Goal: Transaction & Acquisition: Download file/media

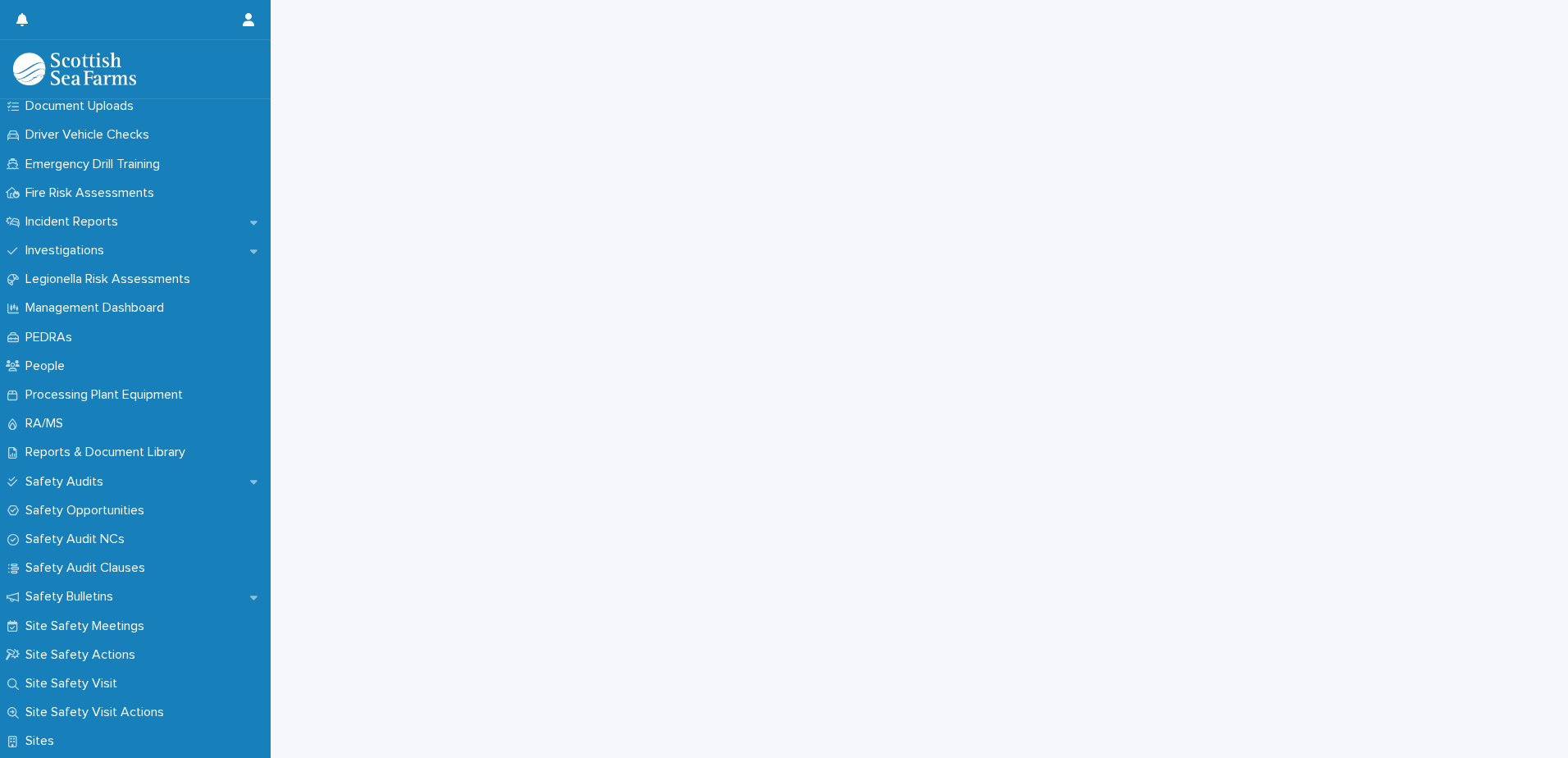
scroll to position [574, 0]
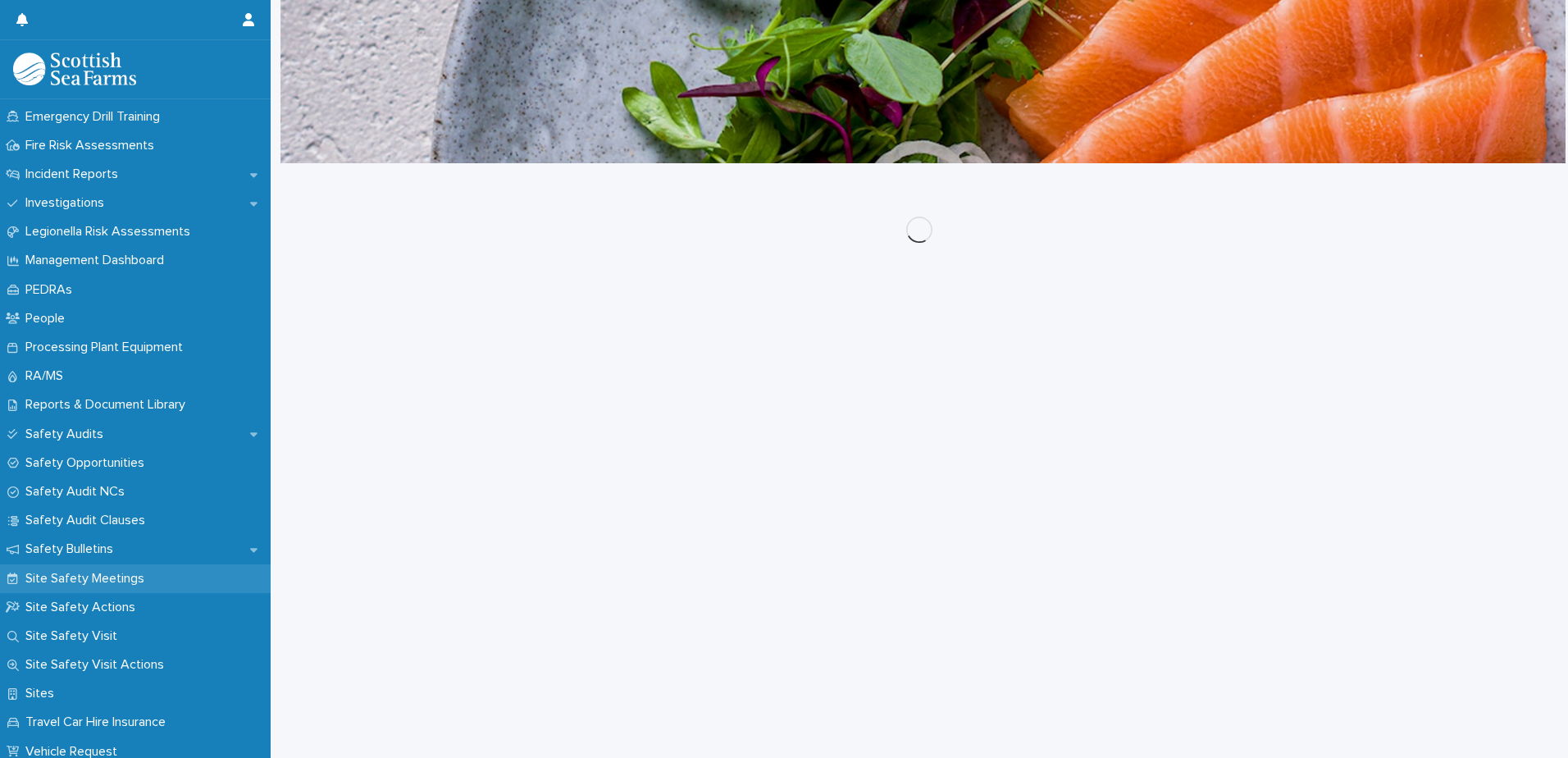
click at [132, 581] on p "Site Safety Meetings" at bounding box center [88, 579] width 139 height 15
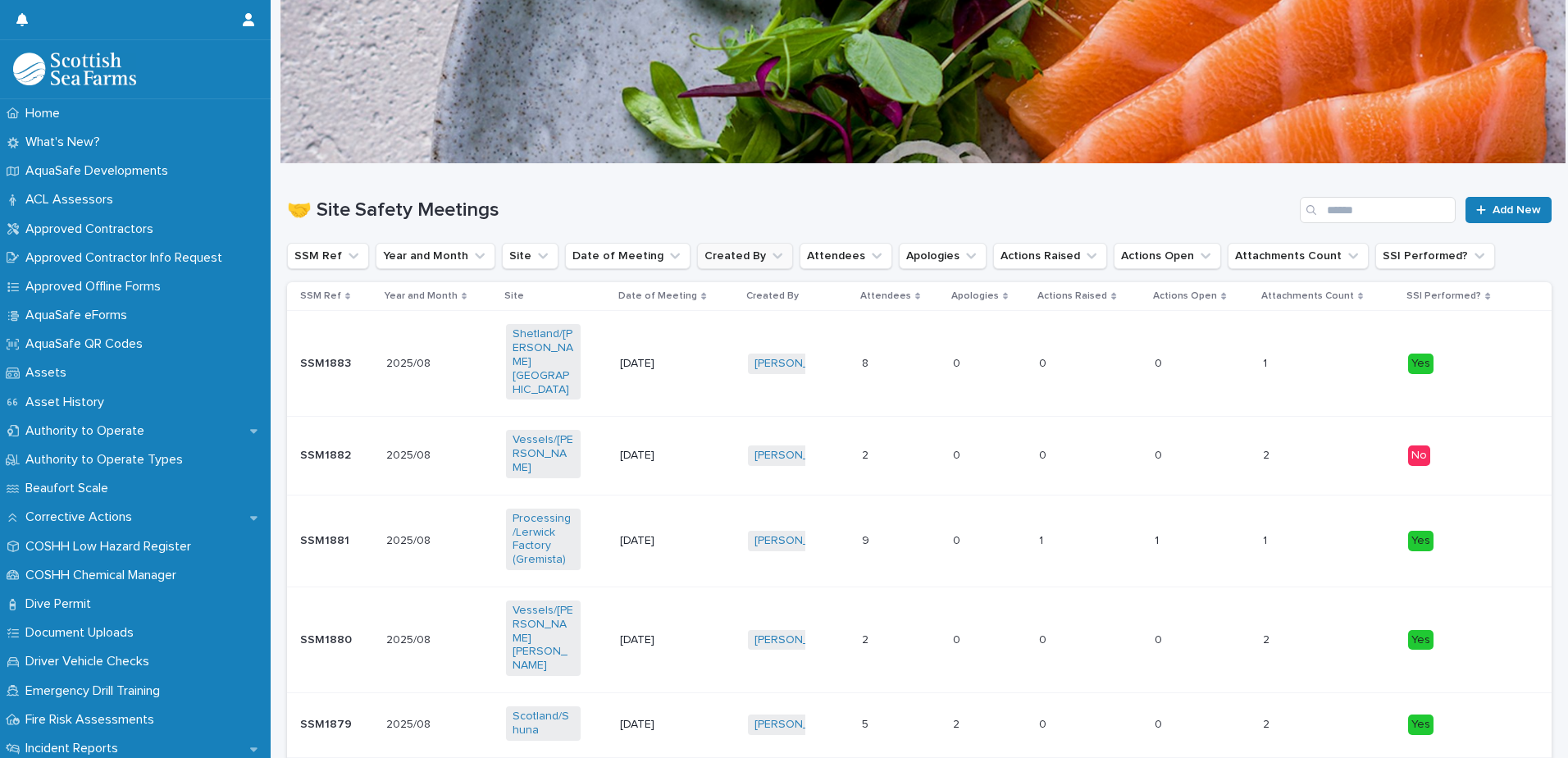
click at [731, 252] on button "Created By" at bounding box center [746, 255] width 96 height 26
type input "*****"
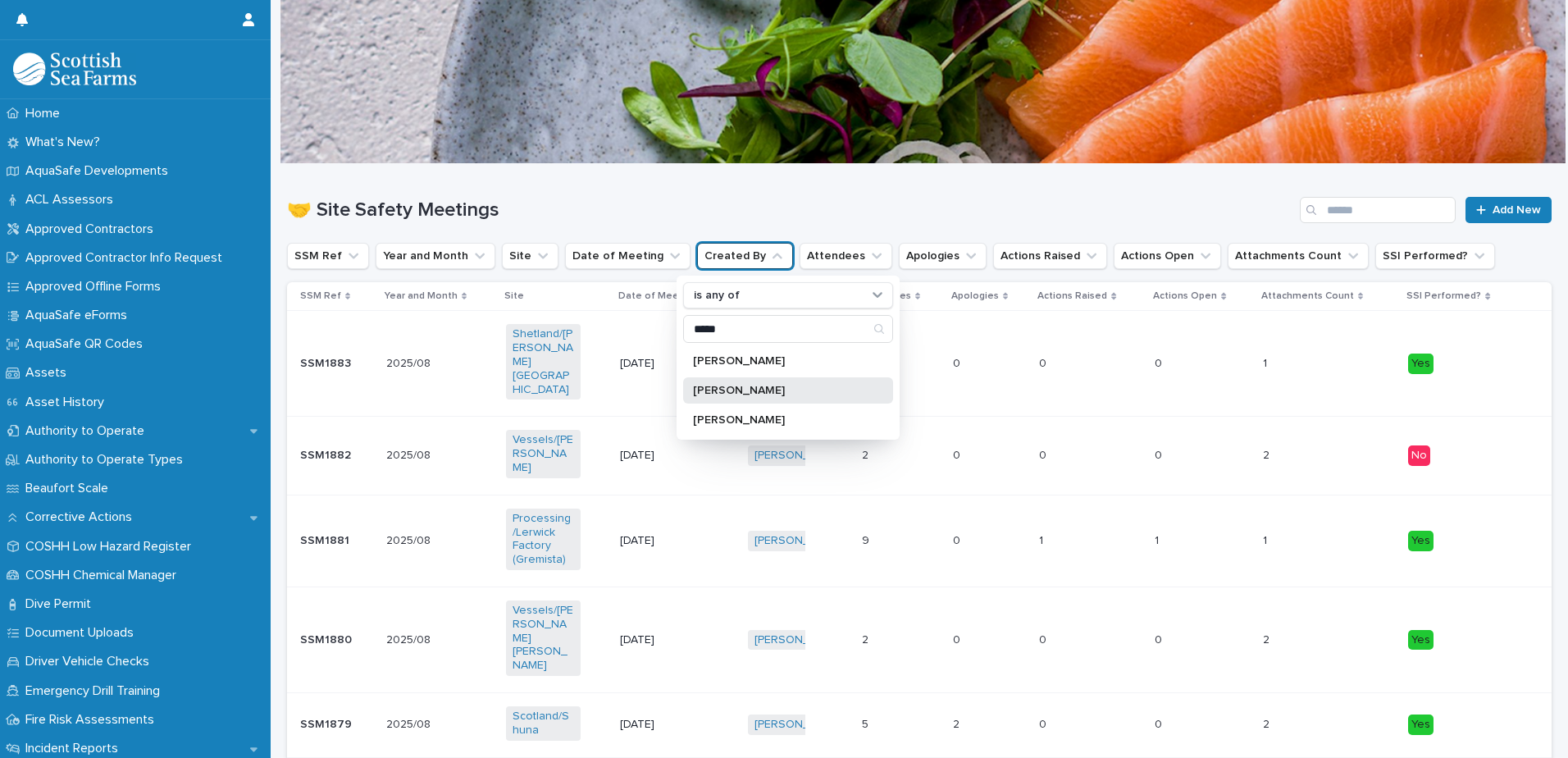
click at [827, 394] on p "[PERSON_NAME]" at bounding box center [780, 391] width 174 height 12
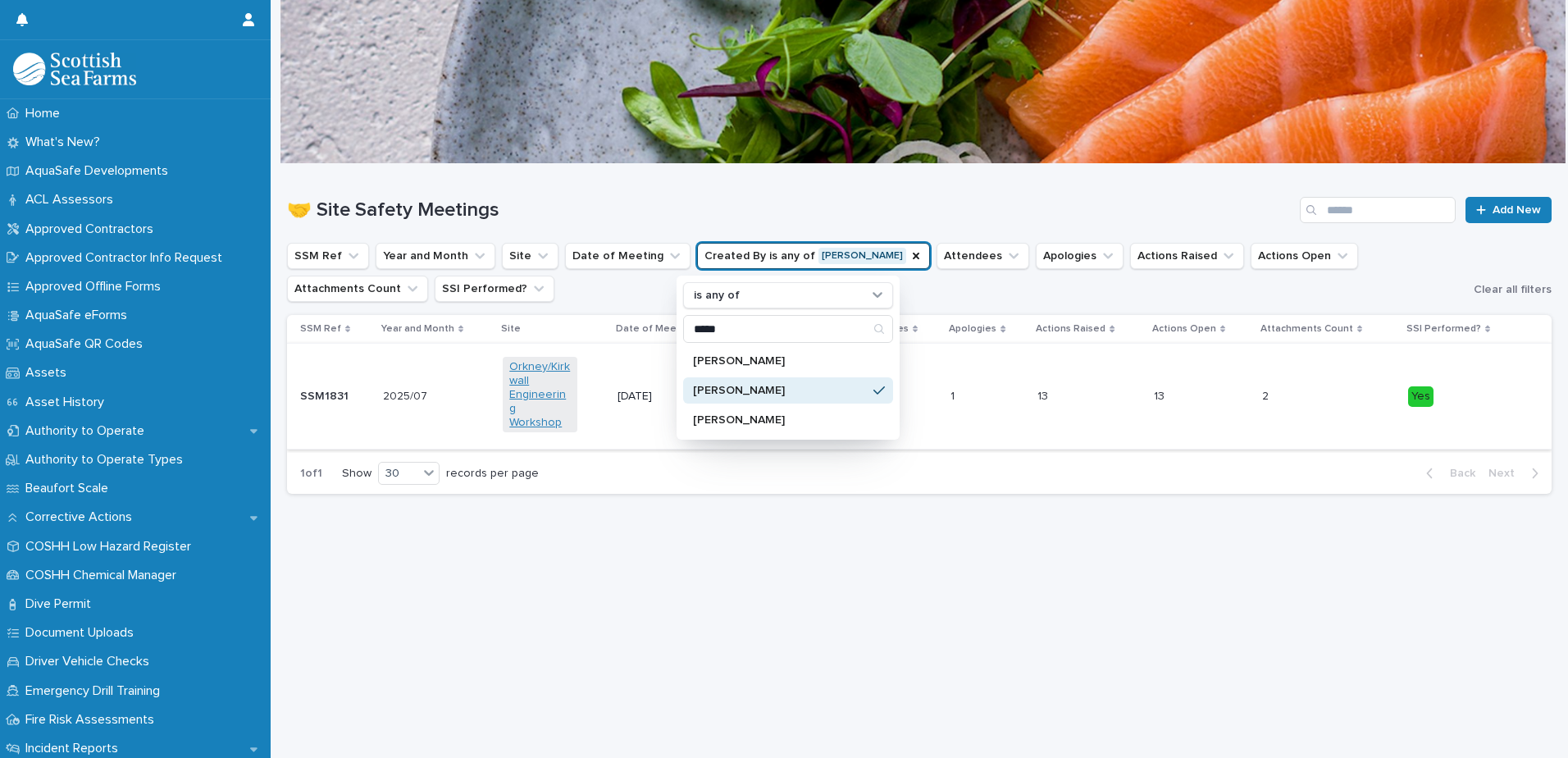
click at [522, 386] on link "Orkney/Kirkwall Engineering Workshop" at bounding box center [540, 394] width 62 height 69
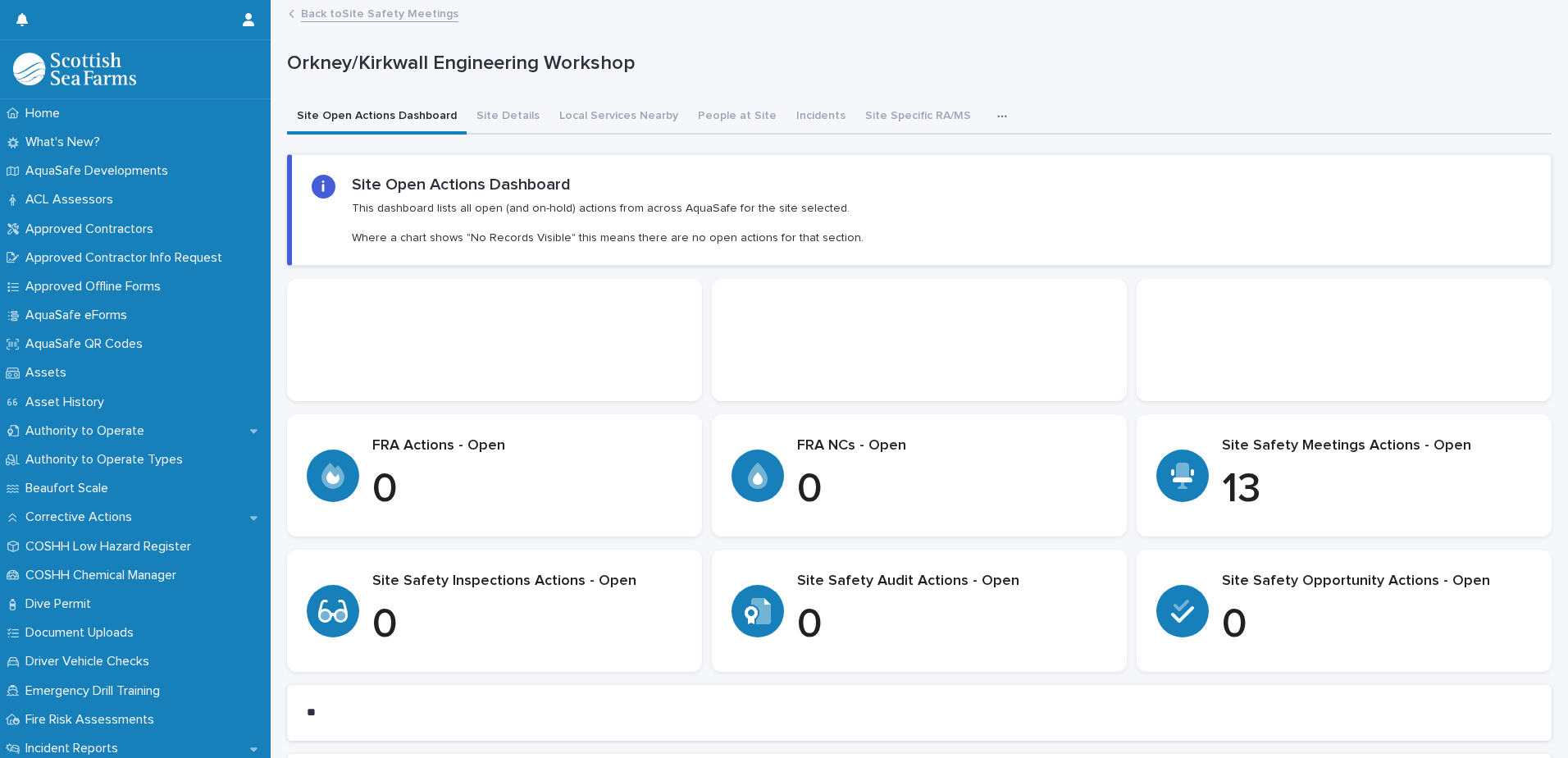
click at [359, 7] on link "Back to Site Safety Meetings" at bounding box center [379, 13] width 158 height 19
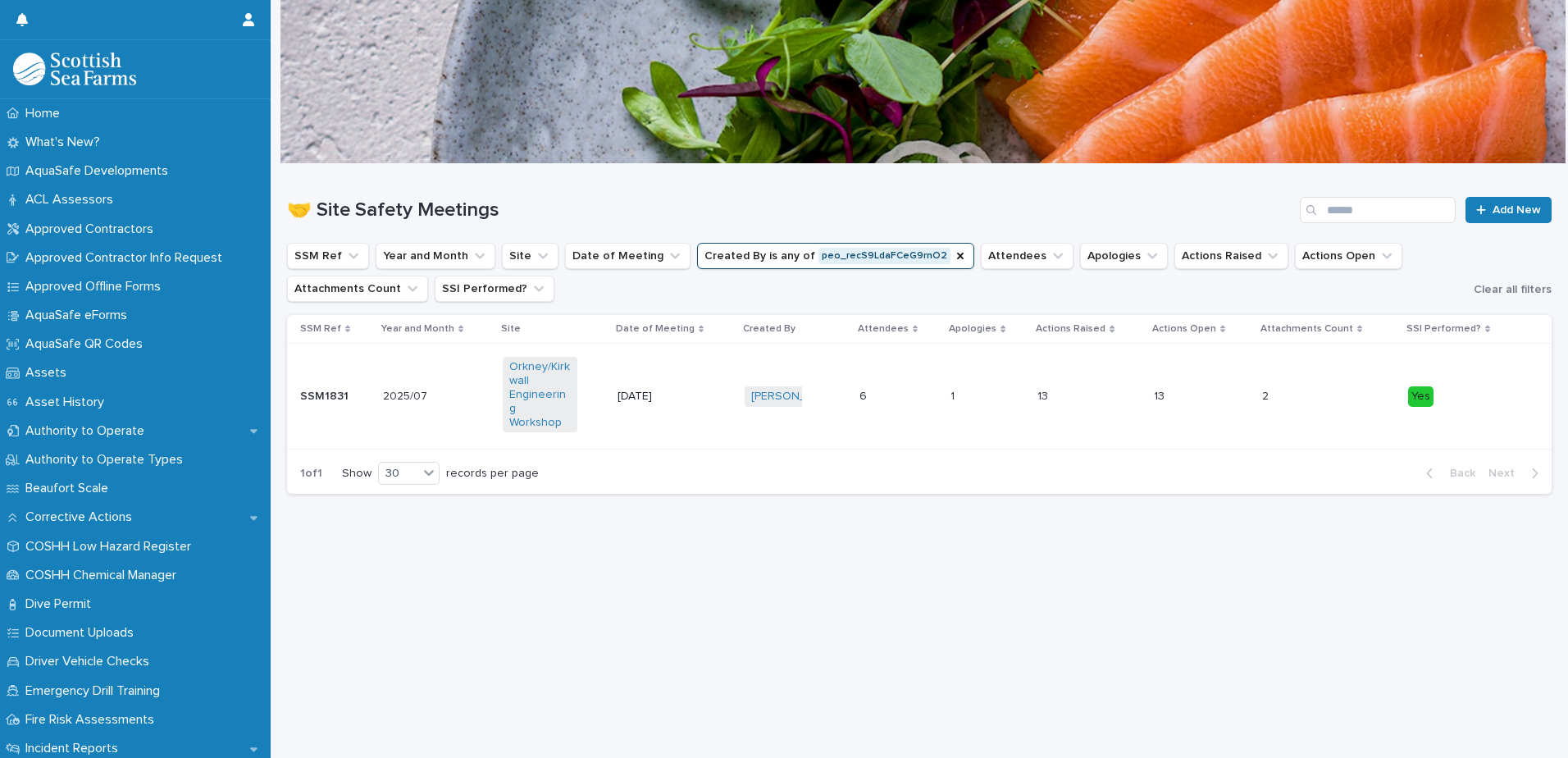
click at [392, 403] on td "2025/07 2025/07" at bounding box center [436, 397] width 120 height 106
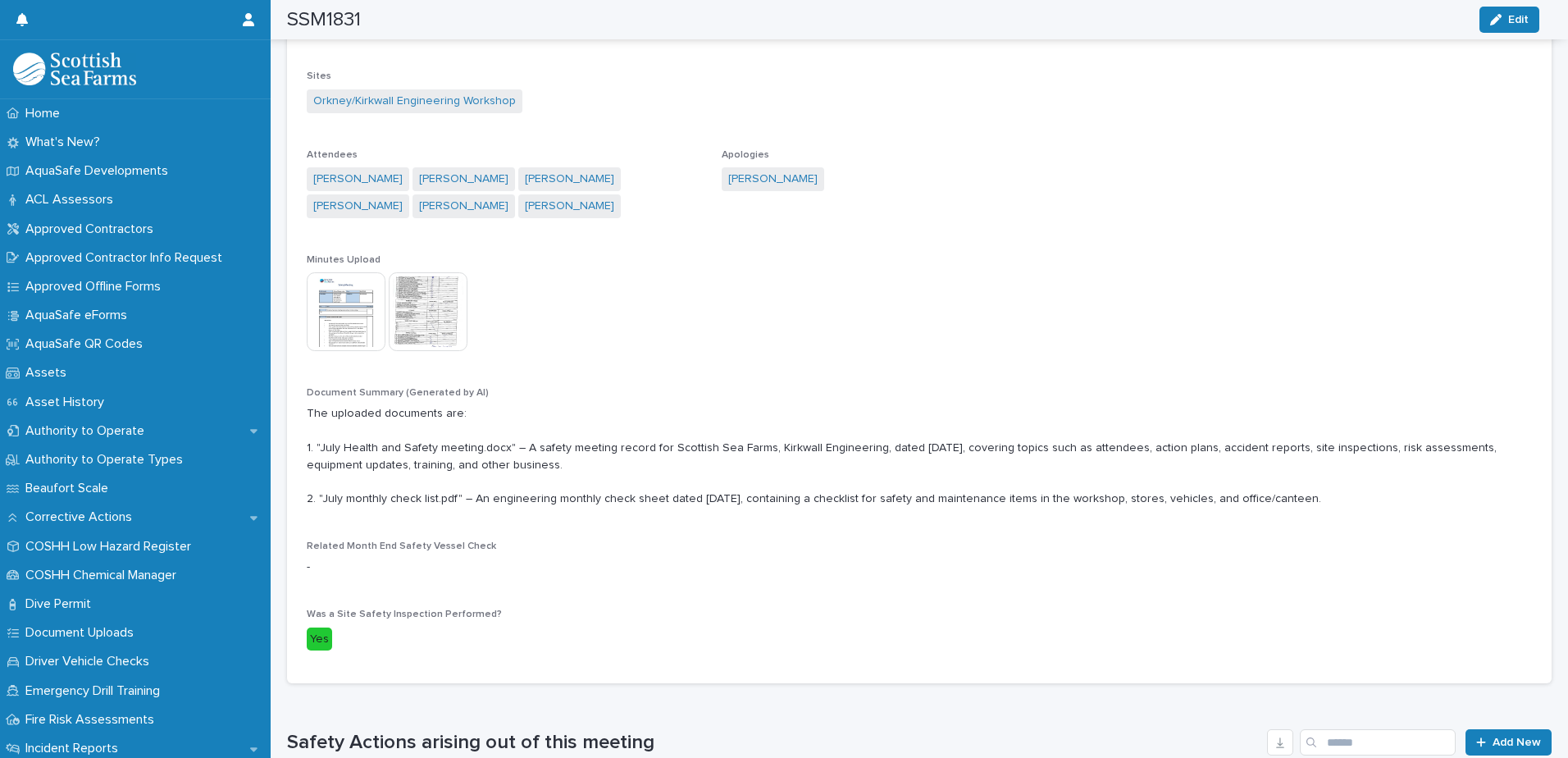
scroll to position [246, 0]
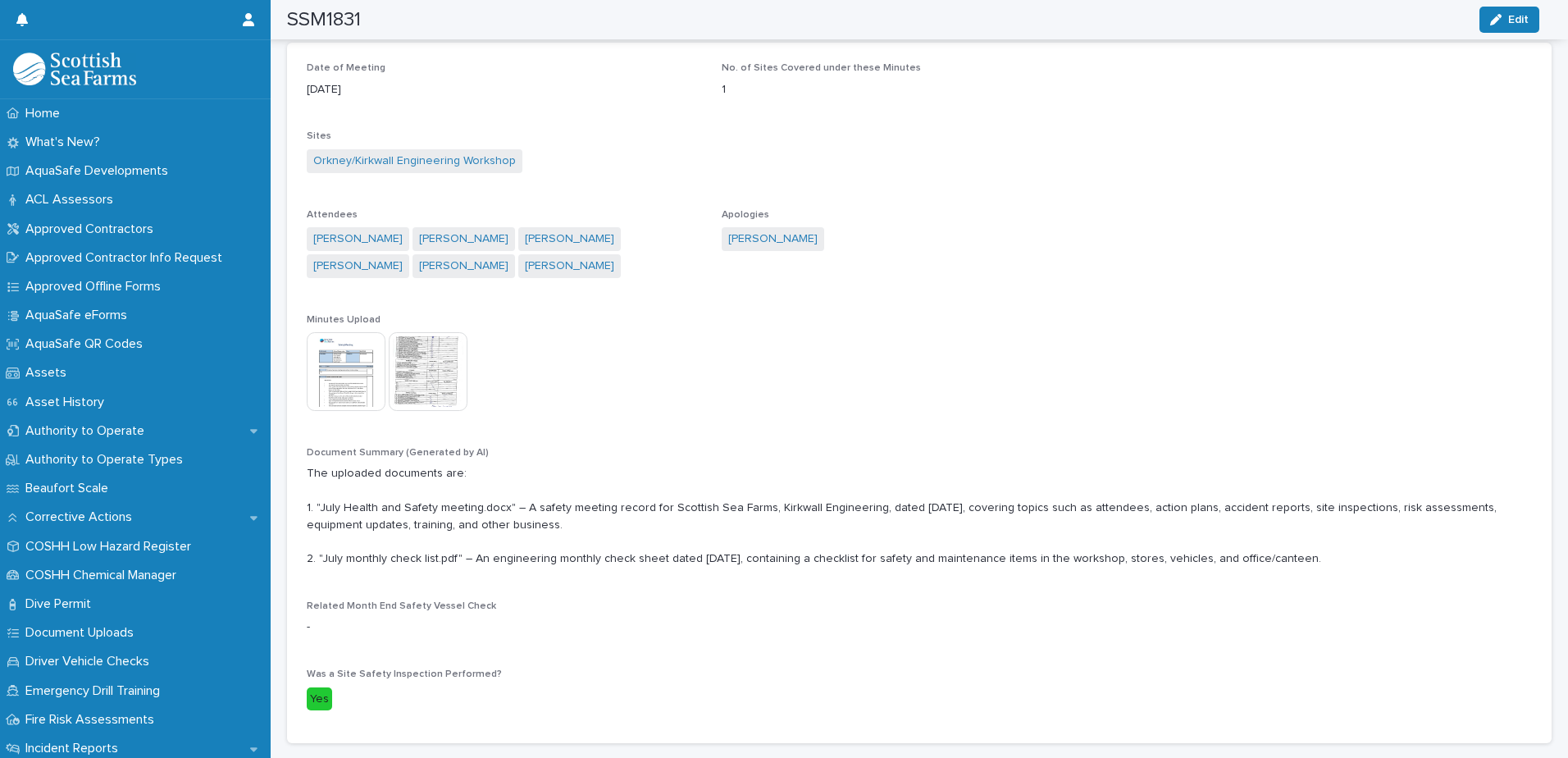
click at [340, 386] on img at bounding box center [345, 371] width 78 height 78
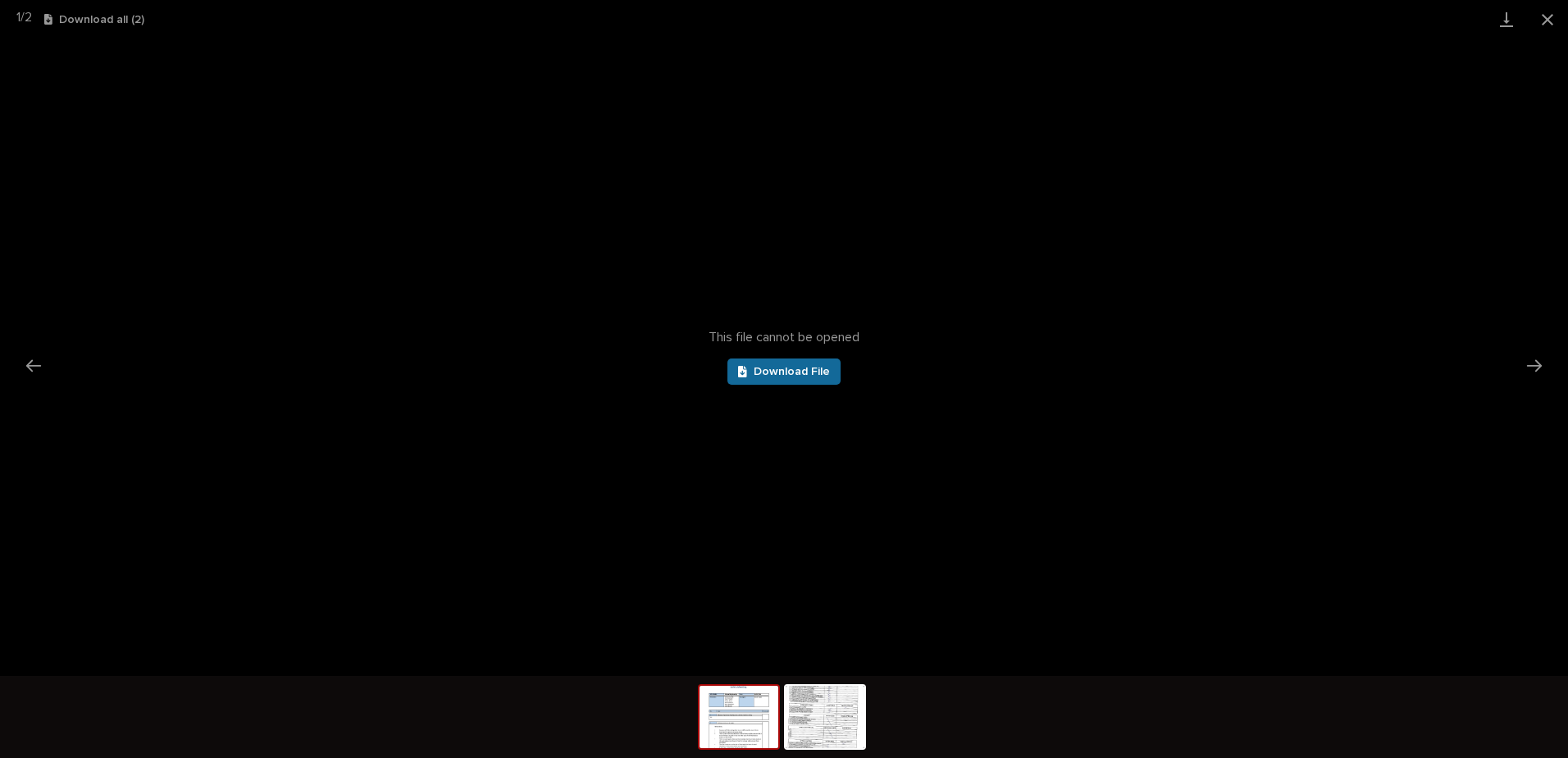
click at [795, 362] on link "Download File" at bounding box center [784, 371] width 113 height 26
click at [1553, 25] on button "Close gallery" at bounding box center [1548, 19] width 41 height 39
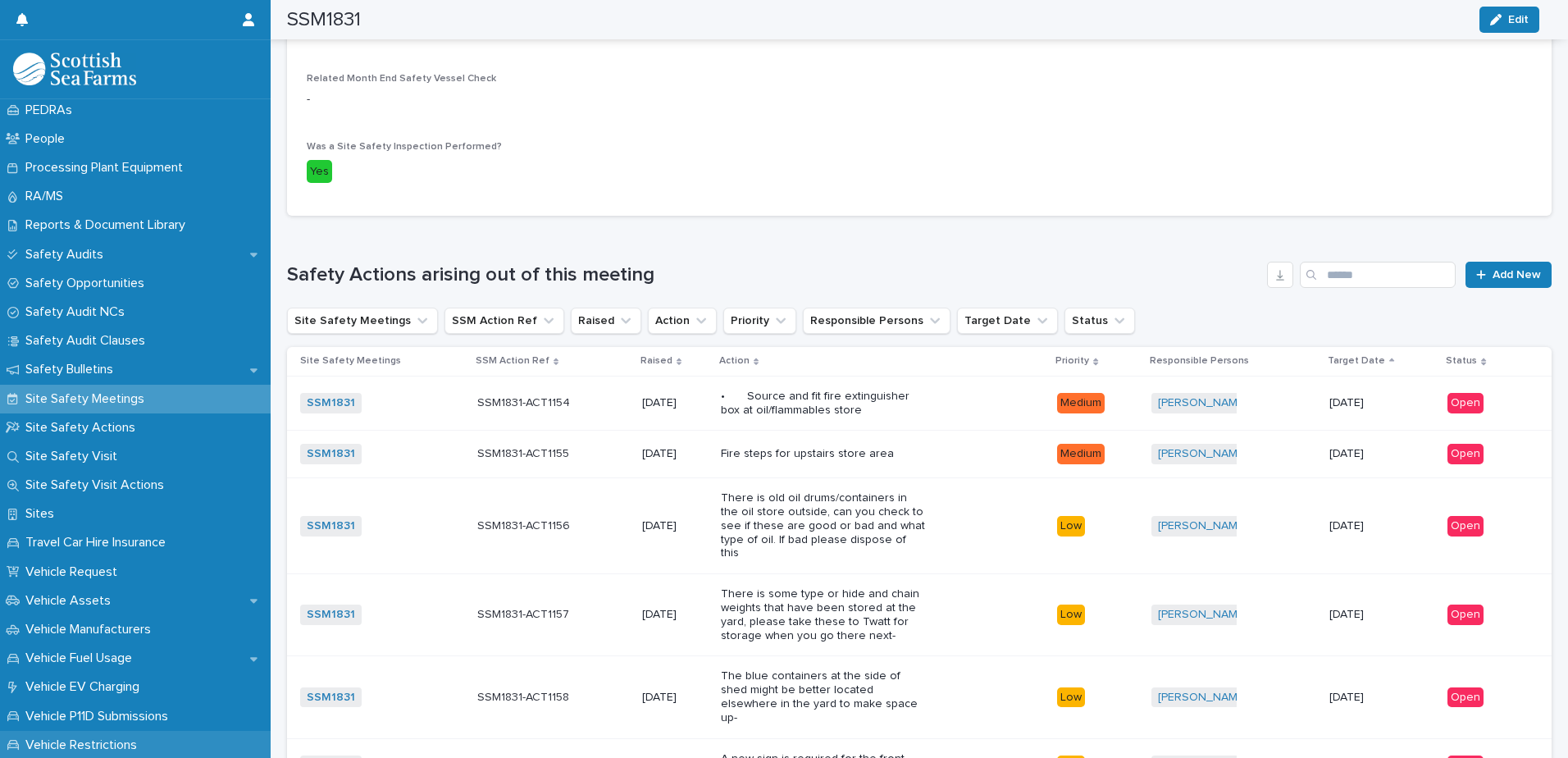
scroll to position [634, 0]
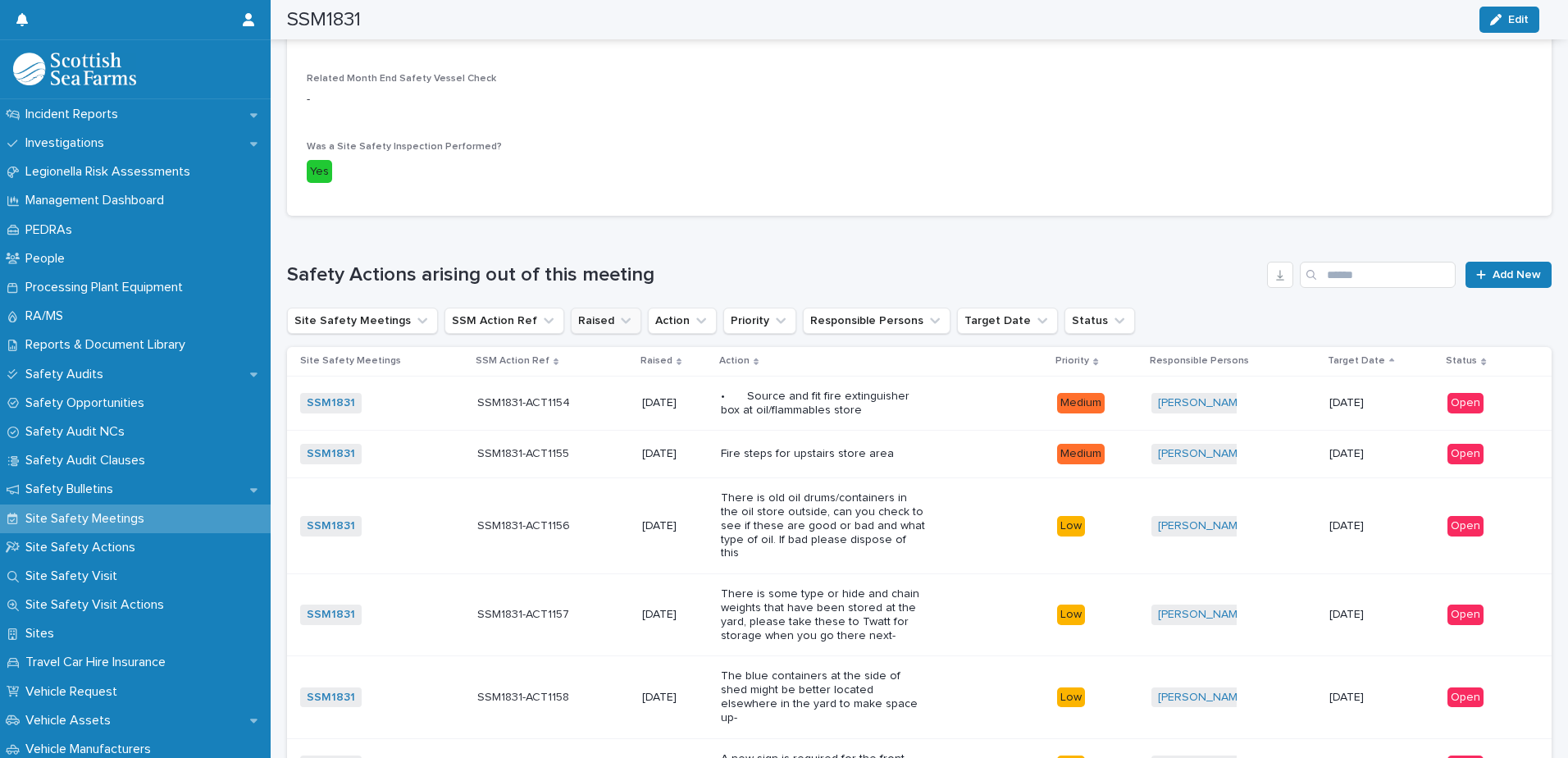
click at [590, 320] on button "Raised" at bounding box center [607, 320] width 71 height 26
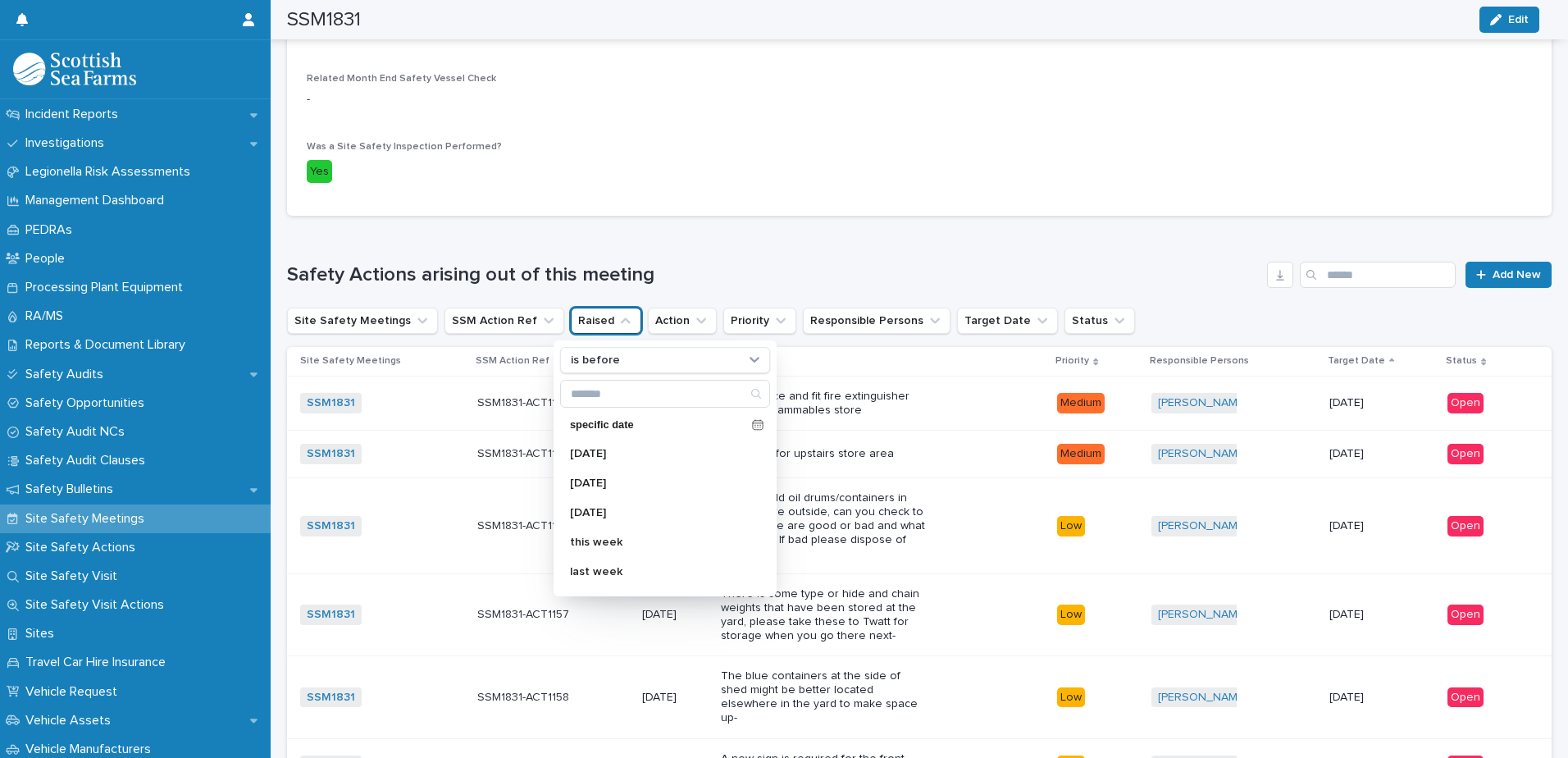
click at [115, 513] on p "Site Safety Meetings" at bounding box center [88, 519] width 139 height 15
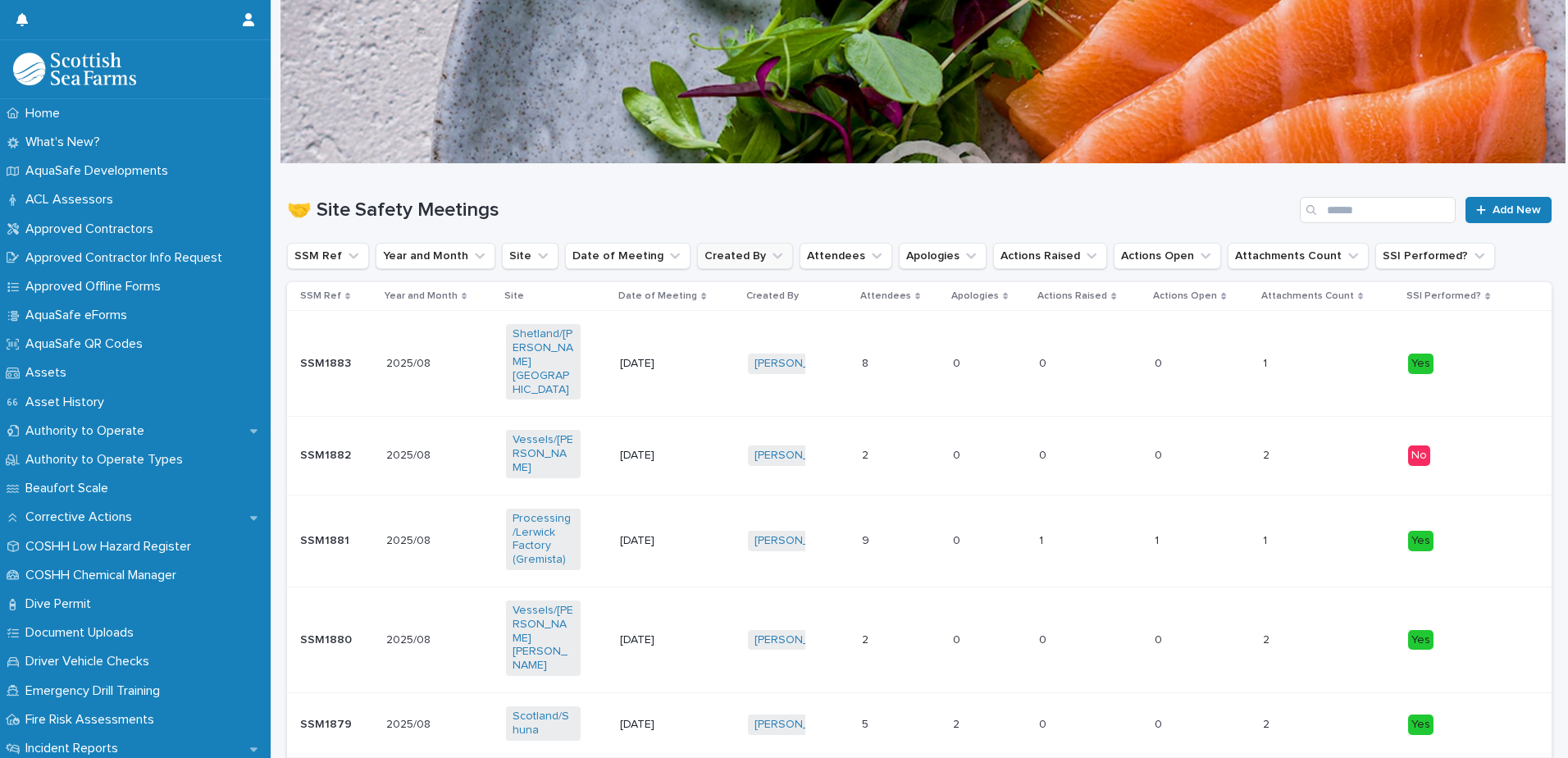
click at [767, 246] on button "Created By" at bounding box center [746, 255] width 96 height 26
type input "******"
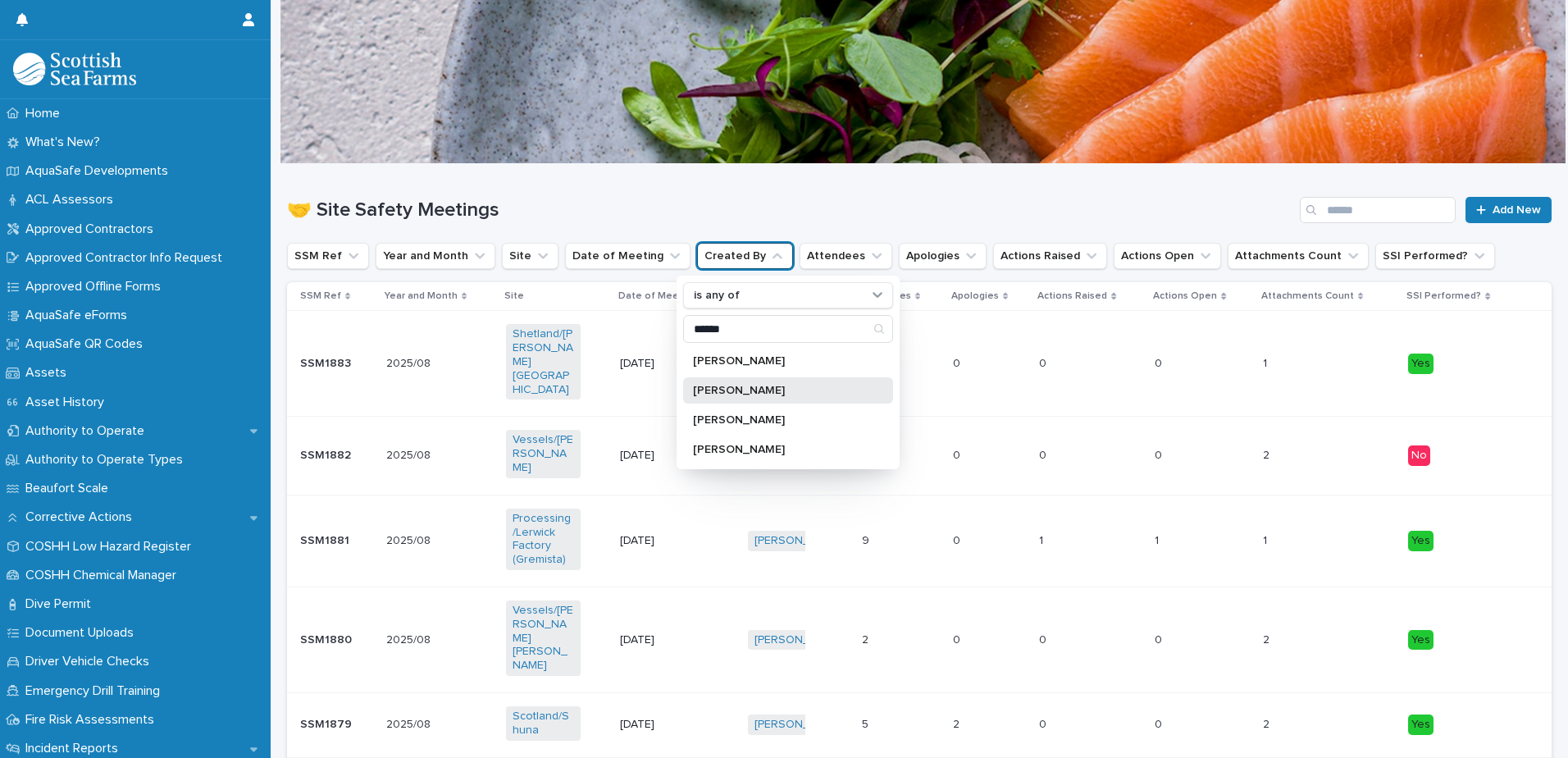
click at [759, 380] on div "[PERSON_NAME]" at bounding box center [788, 390] width 210 height 26
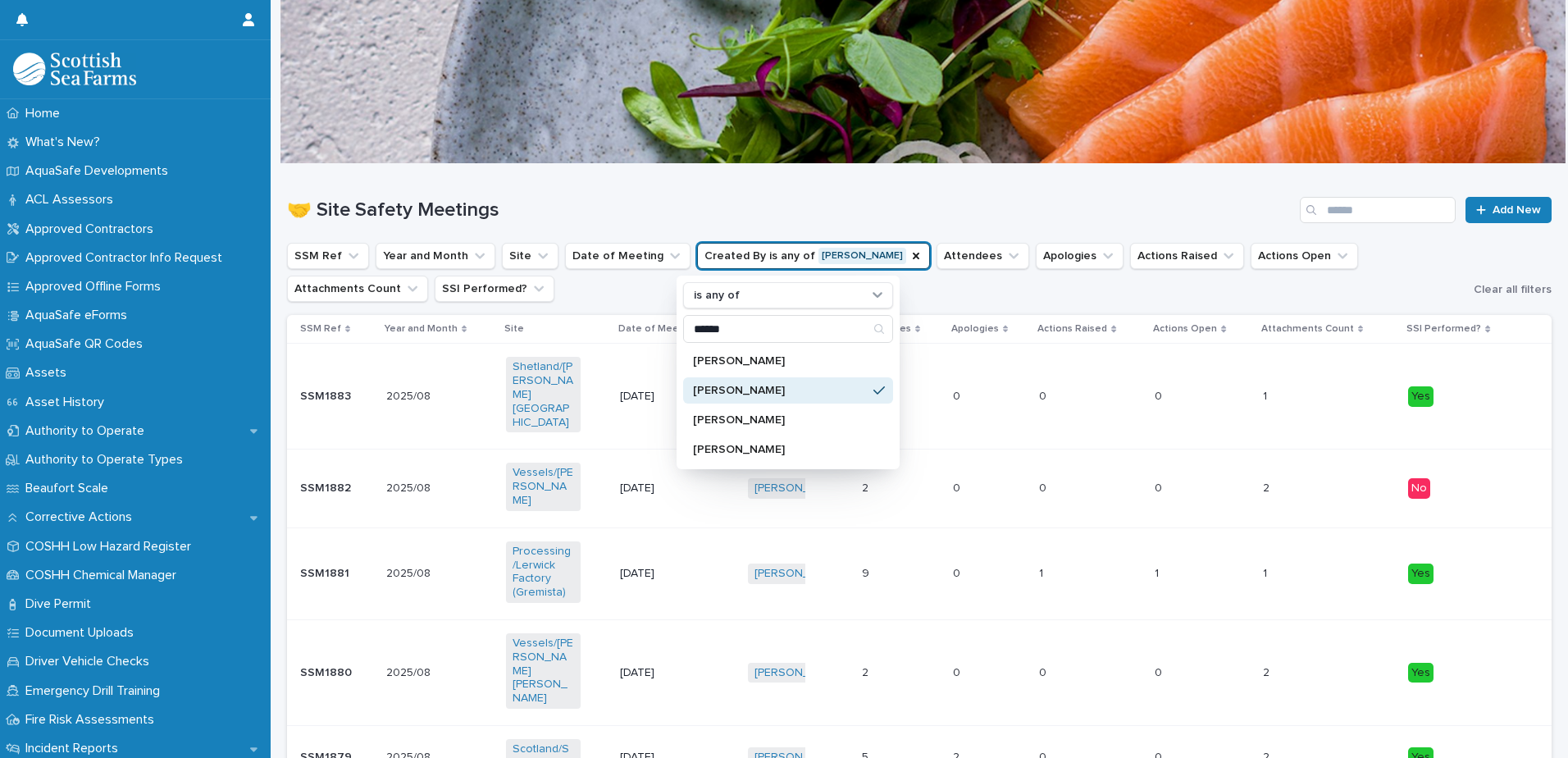
click at [765, 391] on p "[PERSON_NAME]" at bounding box center [780, 391] width 174 height 12
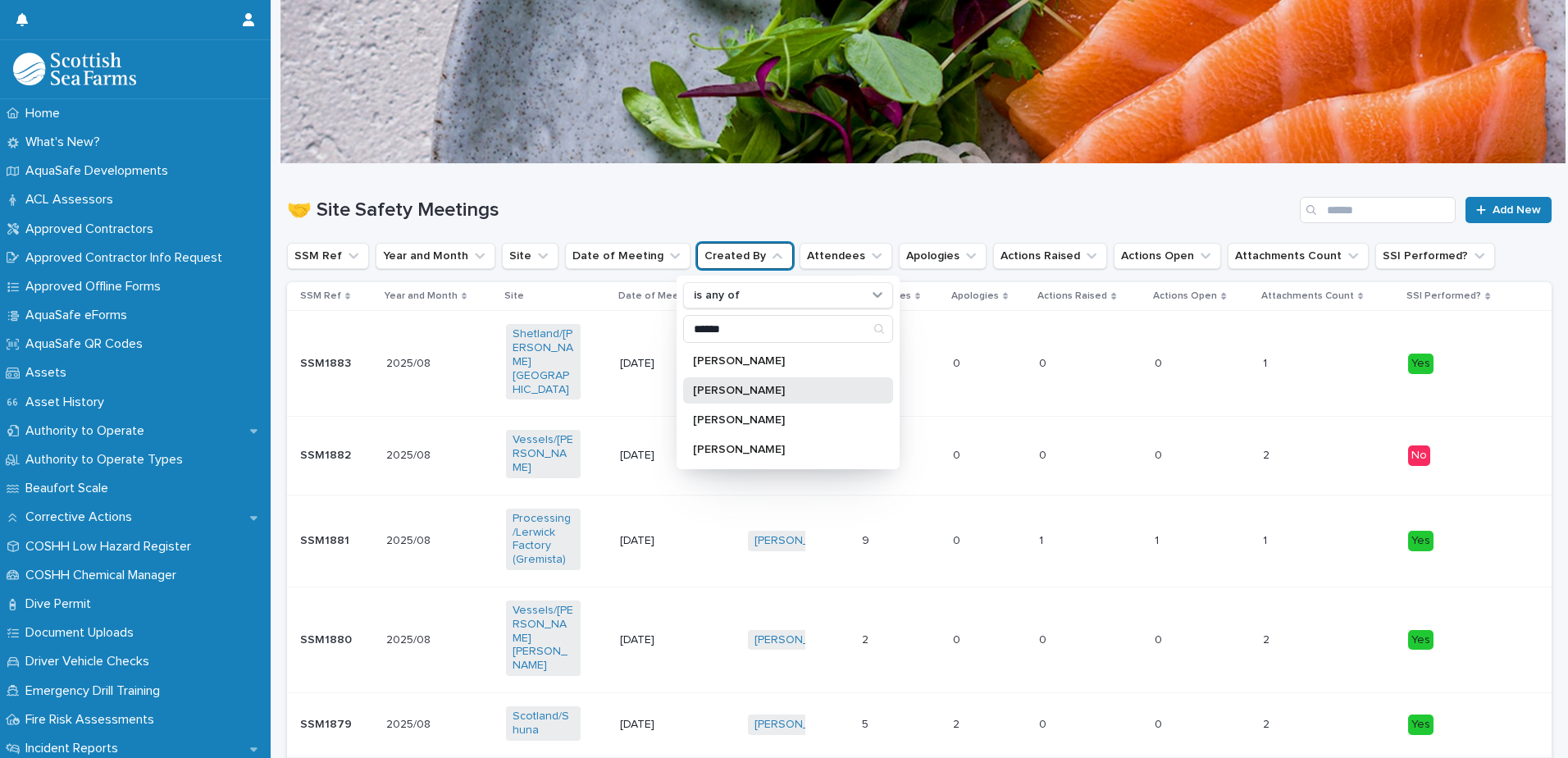
click at [765, 391] on p "[PERSON_NAME]" at bounding box center [780, 391] width 174 height 12
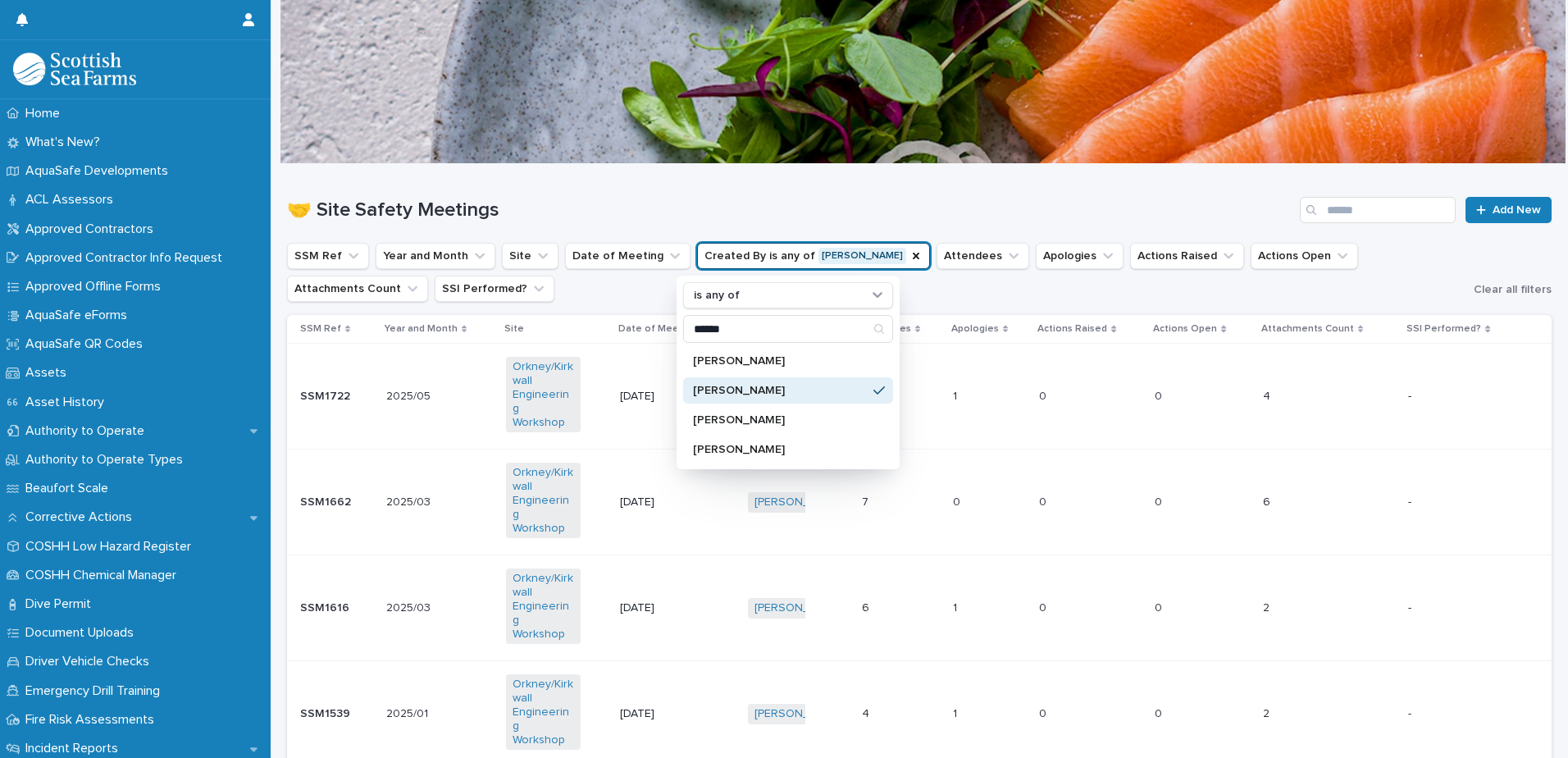
click at [617, 279] on ul "SSM Ref Year and Month Site Date of Meeting Created By is any of [PERSON_NAME] …" at bounding box center [877, 272] width 1187 height 66
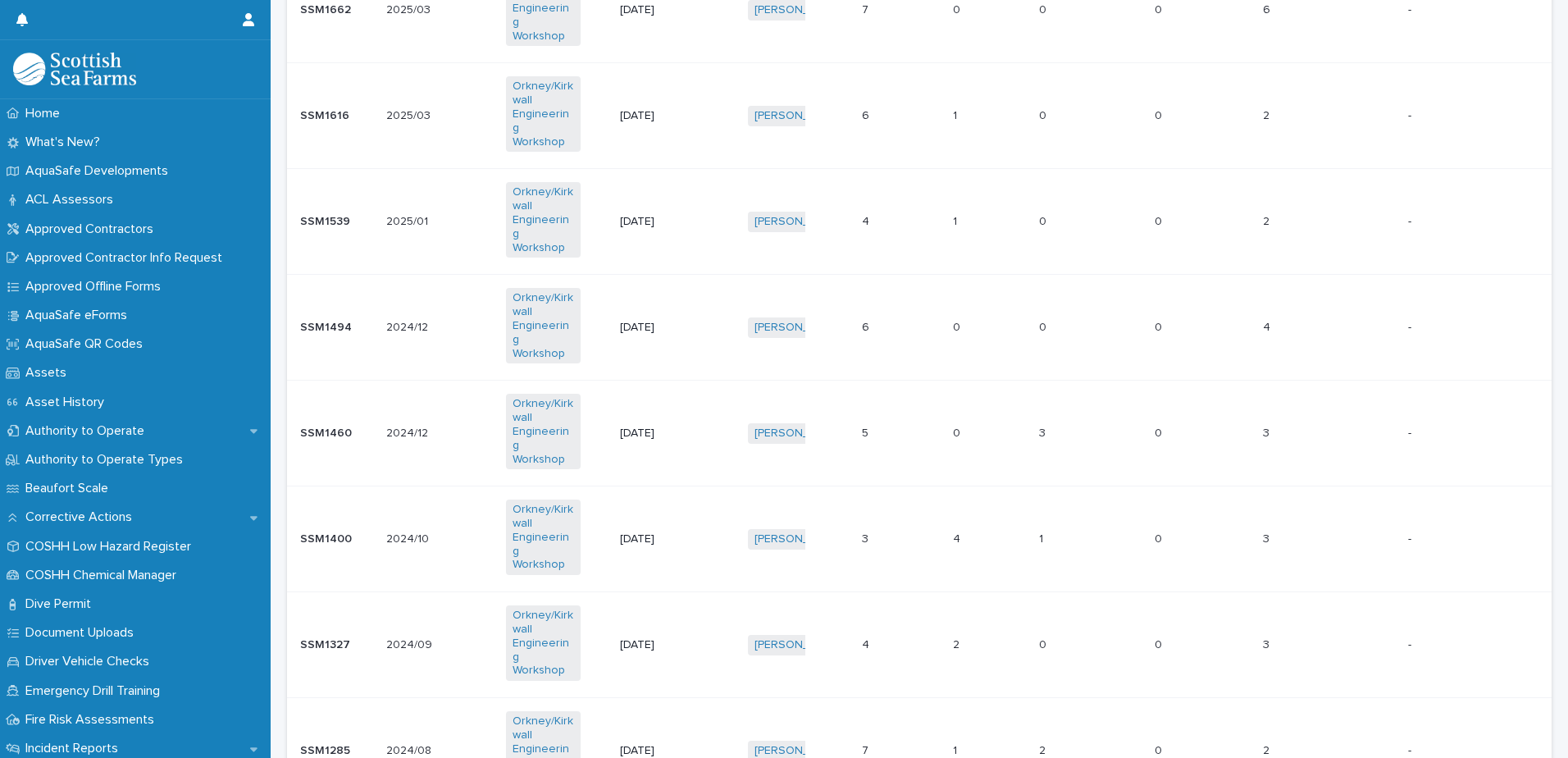
scroll to position [984, 0]
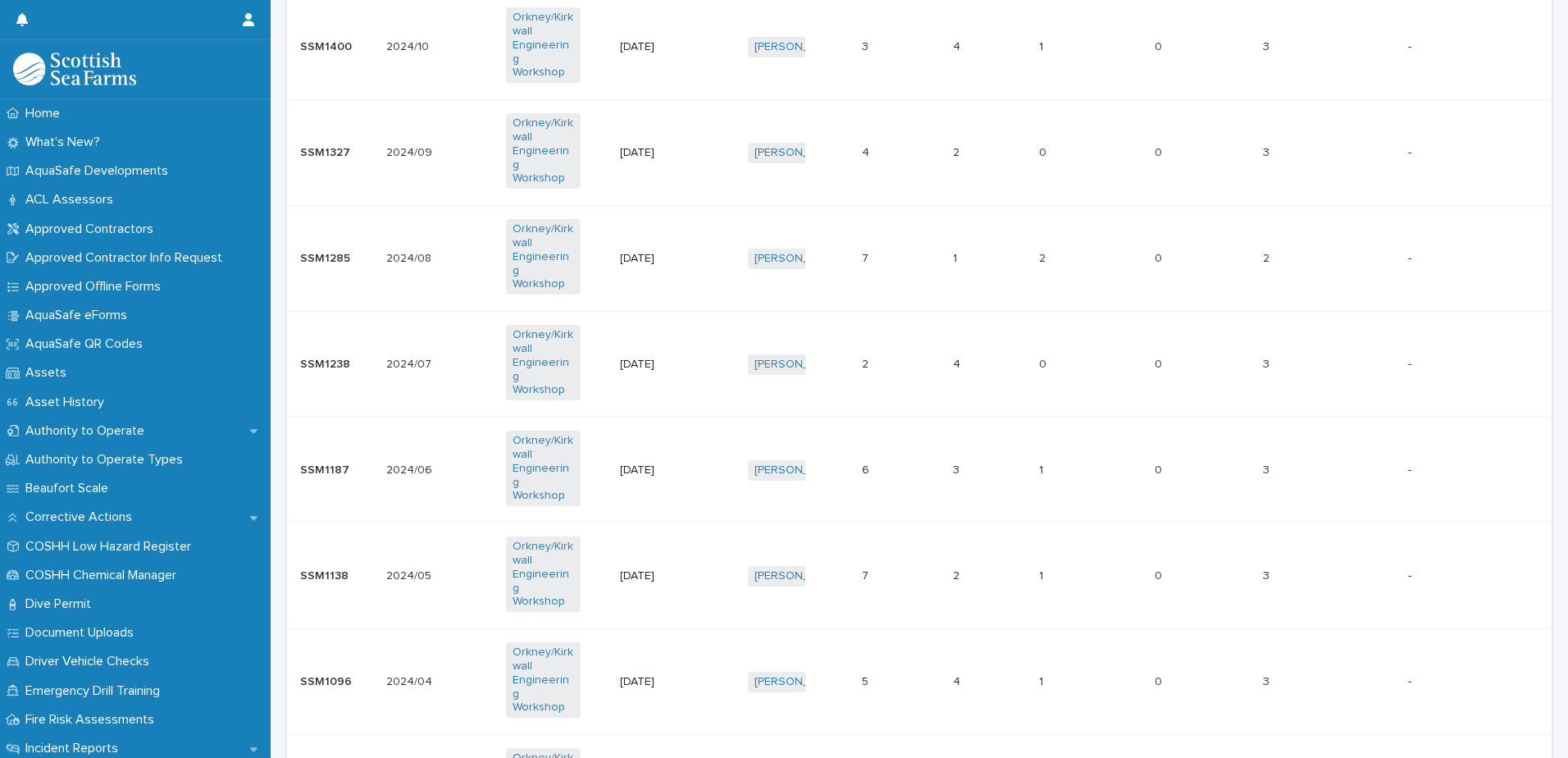
click at [404, 671] on p "2024/04" at bounding box center [411, 680] width 49 height 17
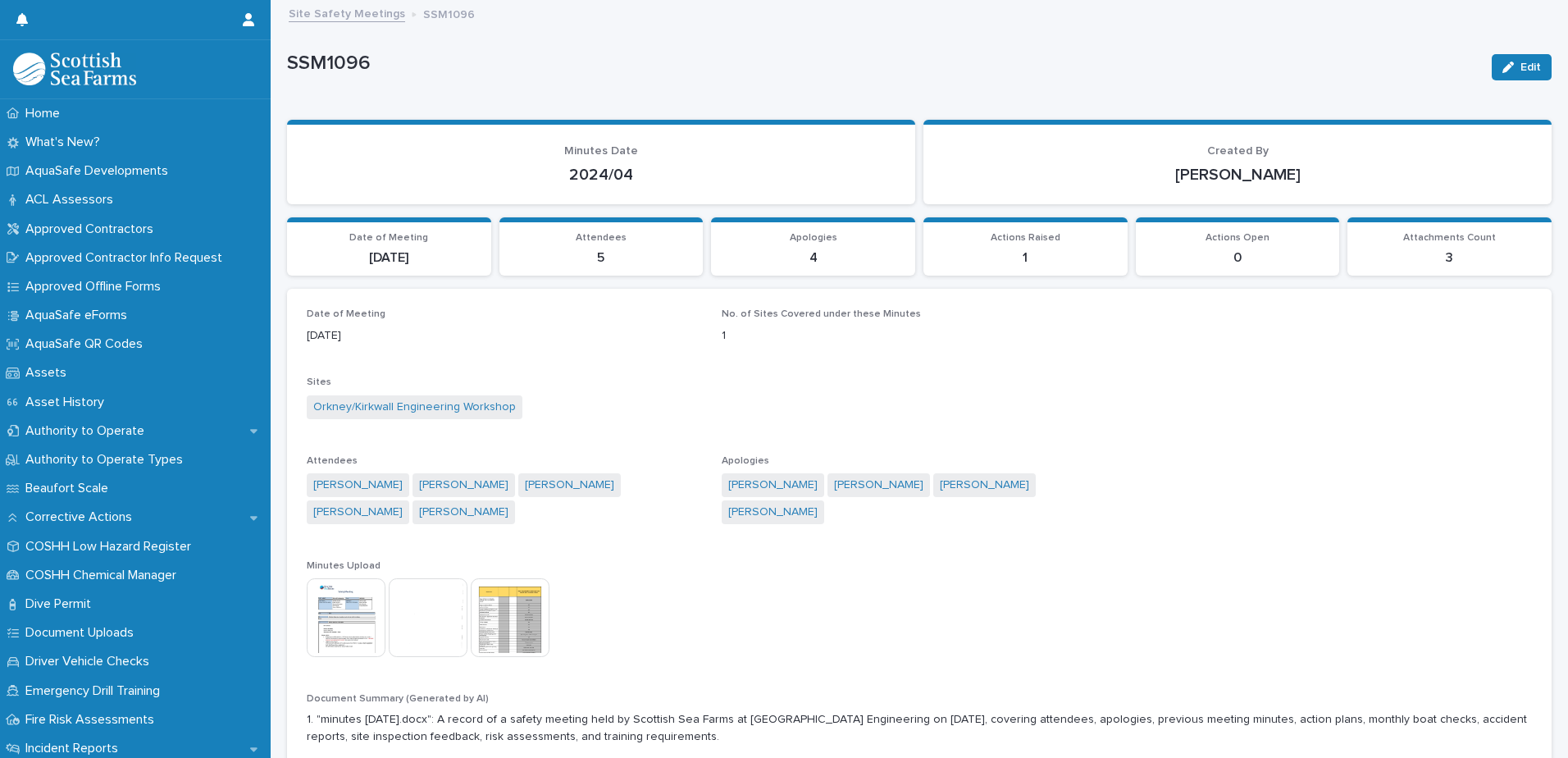
click at [343, 603] on img at bounding box center [345, 617] width 78 height 78
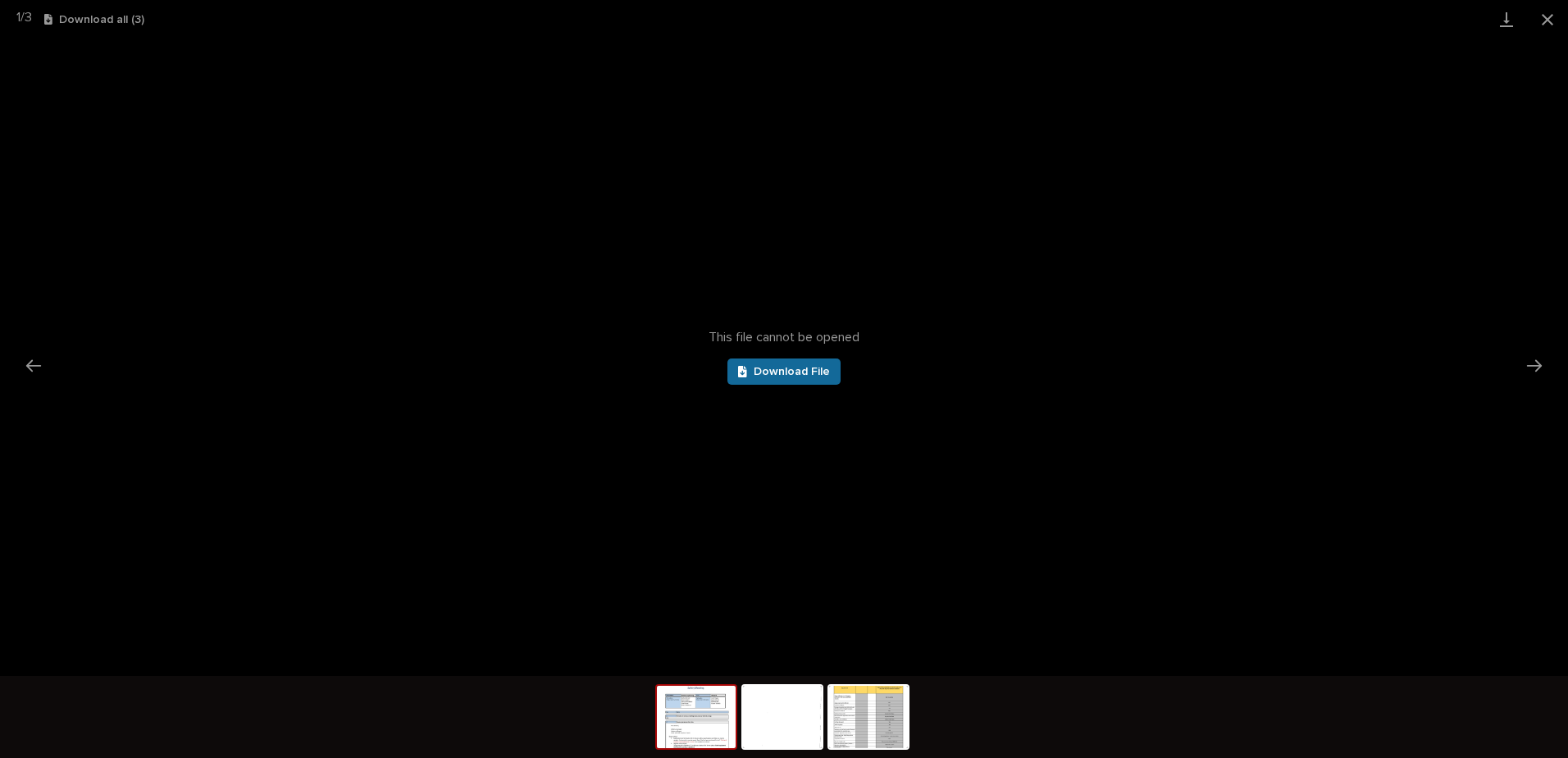
click at [736, 373] on link "Download File" at bounding box center [784, 371] width 113 height 26
click at [1554, 14] on button "Close gallery" at bounding box center [1548, 19] width 41 height 39
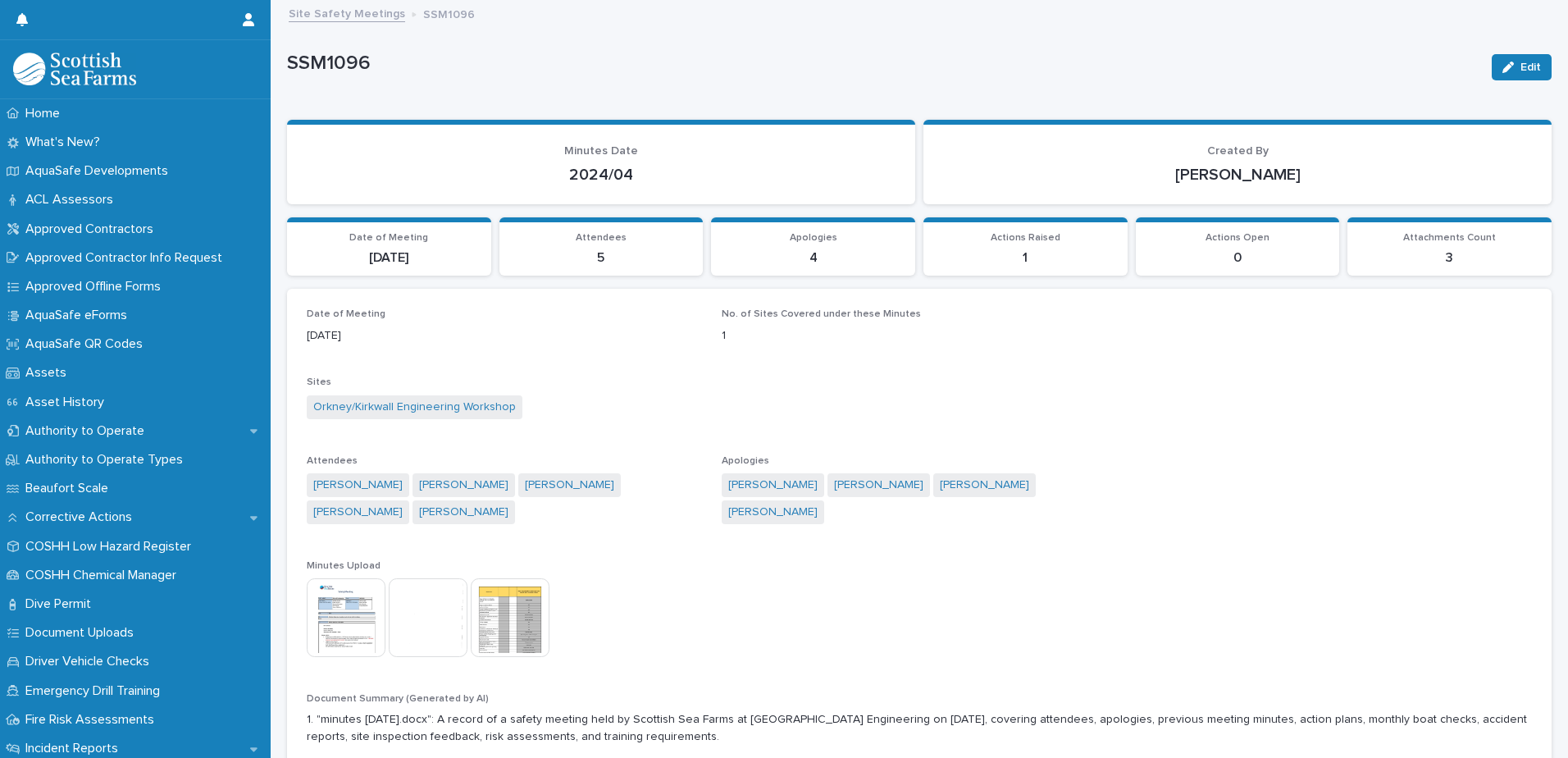
click at [375, 14] on link "Site Safety Meetings" at bounding box center [347, 13] width 116 height 19
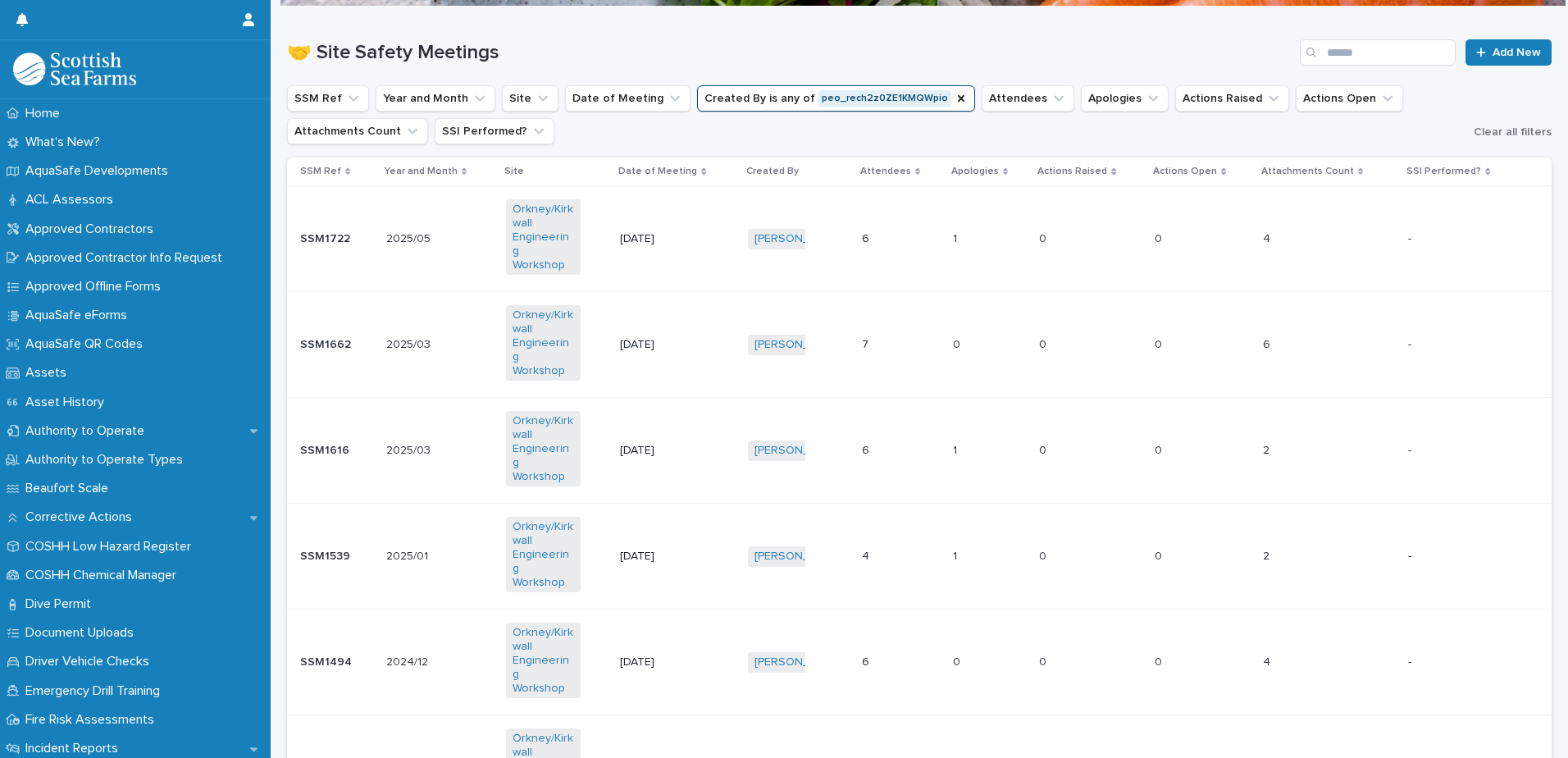
scroll to position [164, 0]
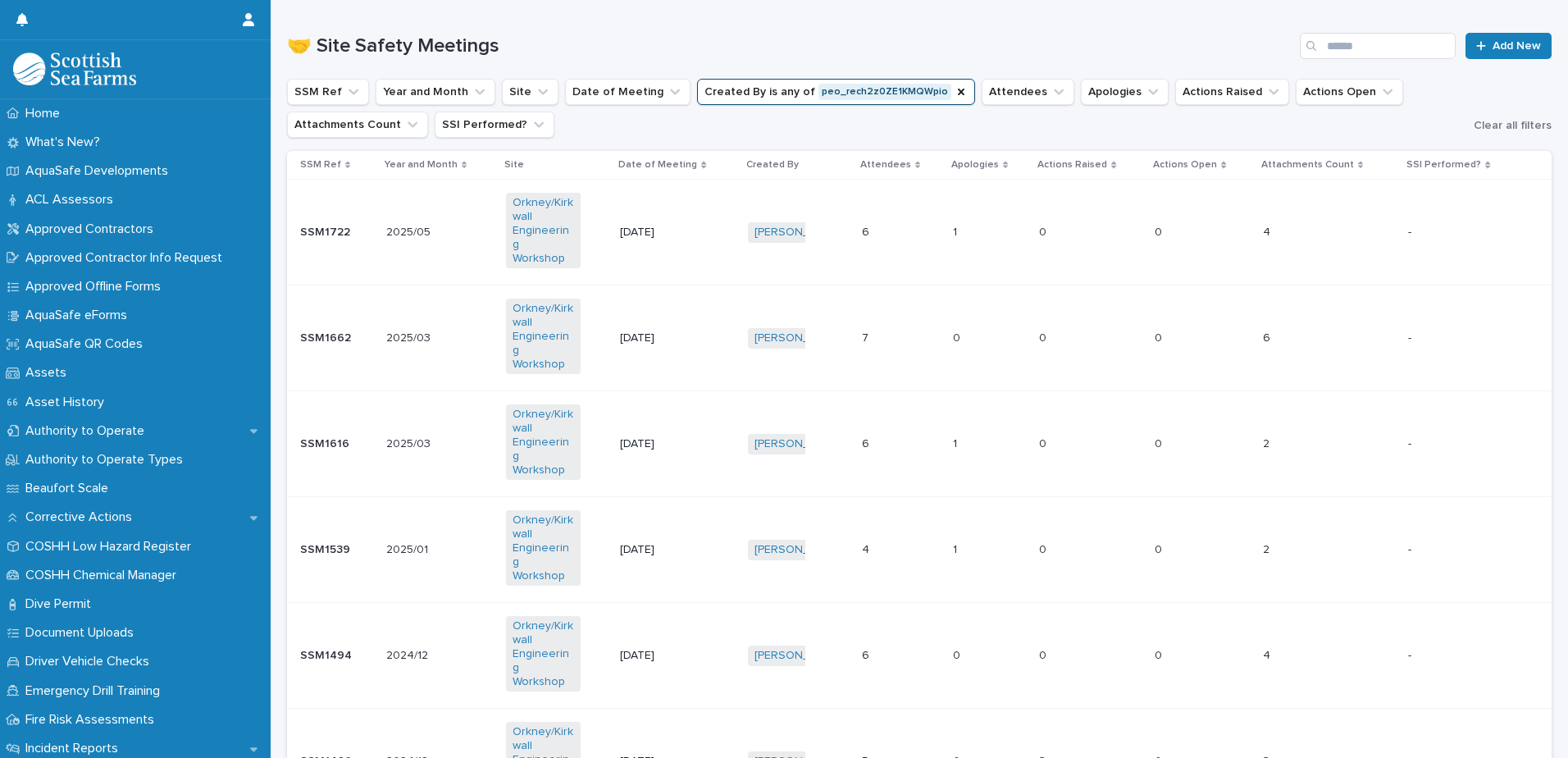
click at [365, 536] on div "SSM1539 SSM1539" at bounding box center [336, 550] width 73 height 27
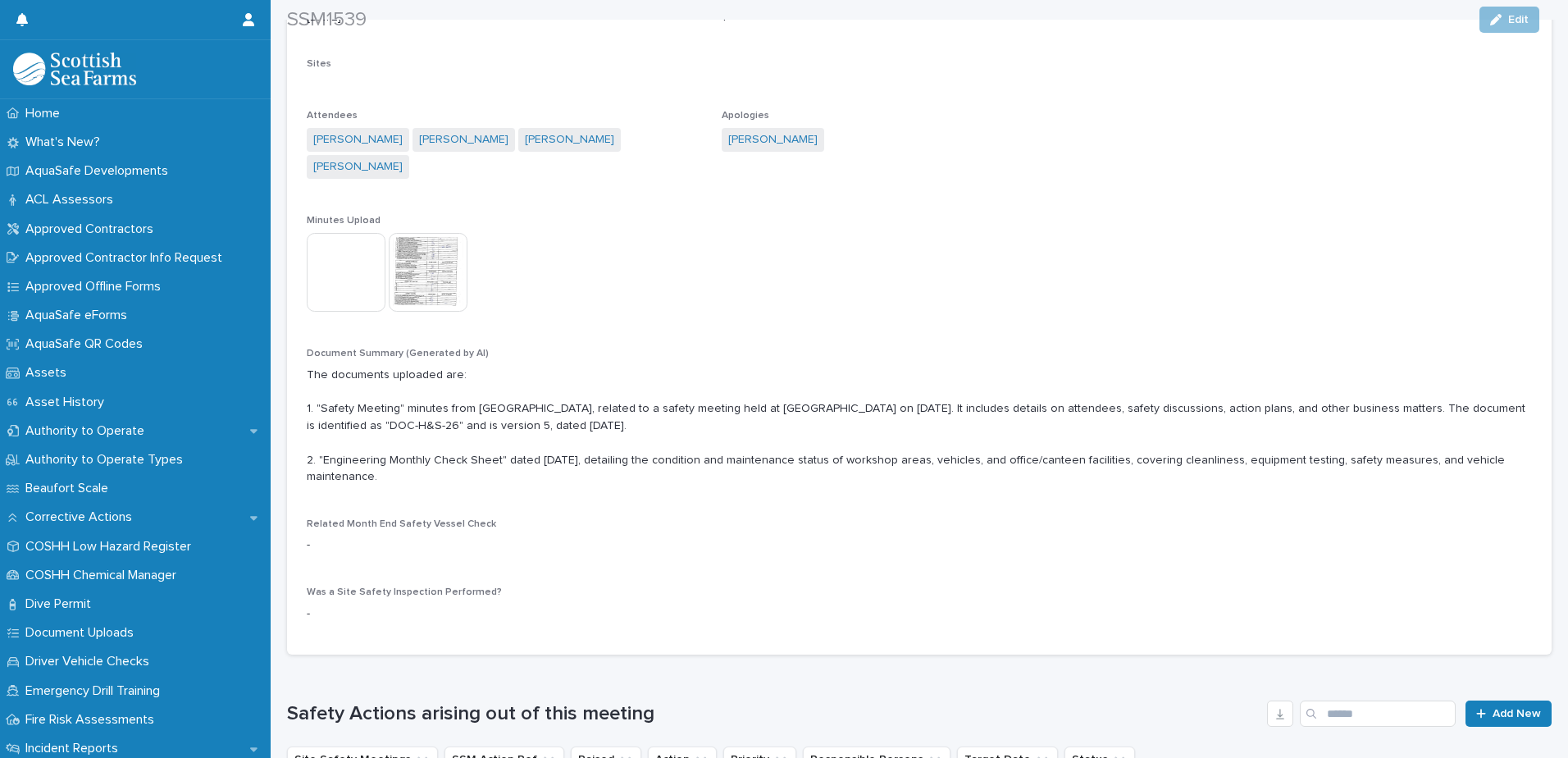
scroll to position [457, 0]
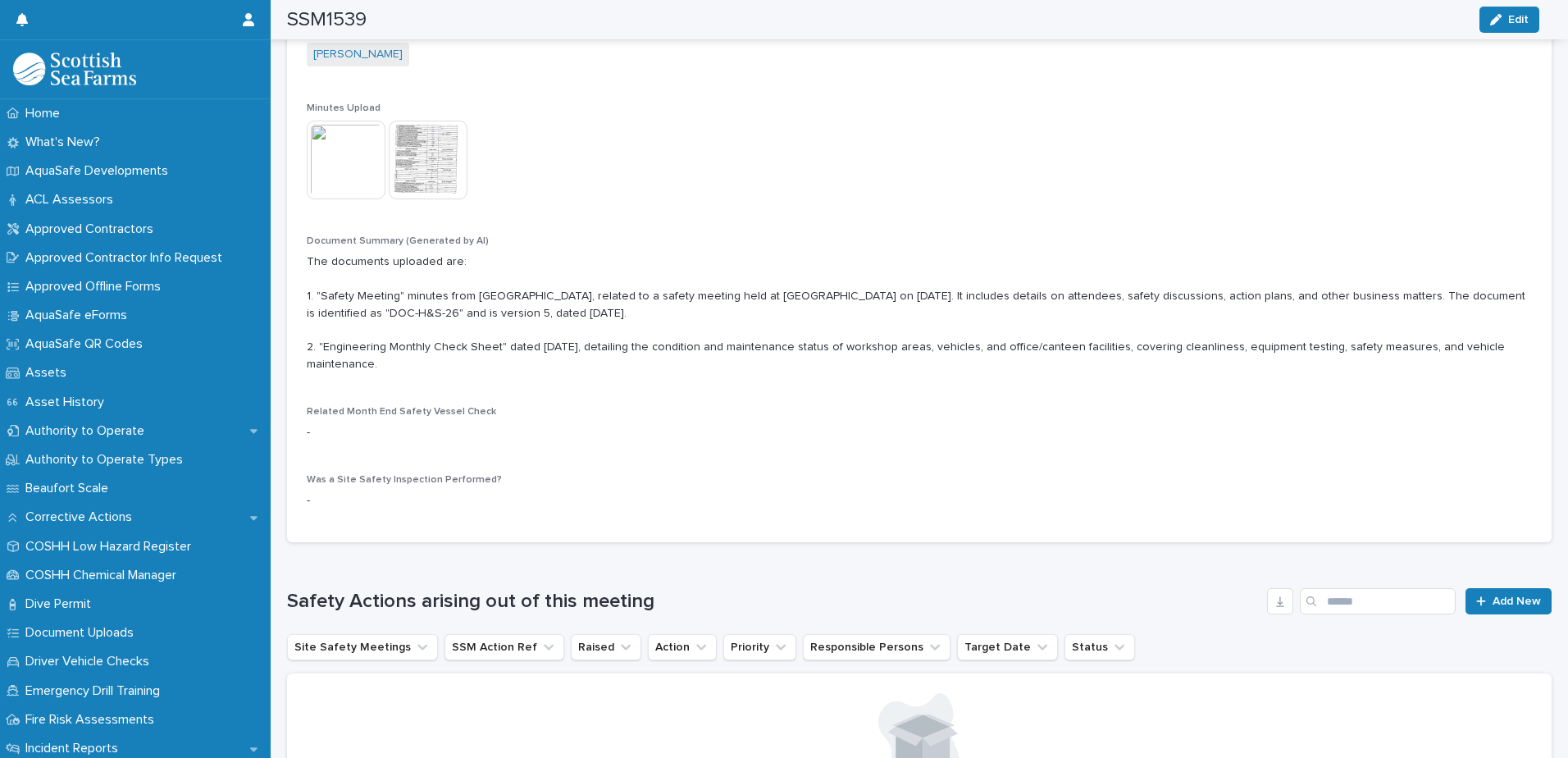
click at [356, 146] on img at bounding box center [345, 159] width 78 height 78
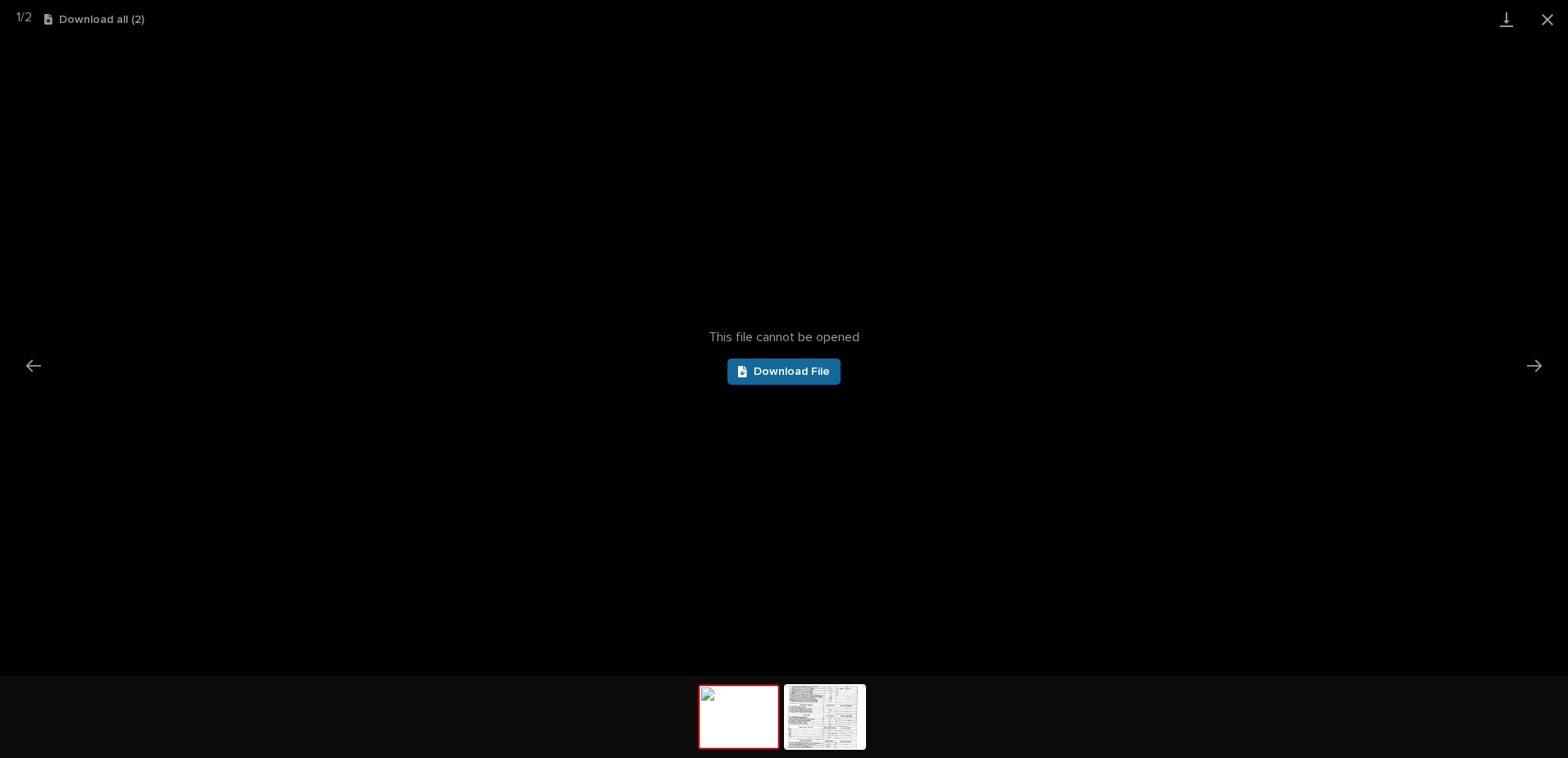
click at [765, 373] on span "Download File" at bounding box center [792, 371] width 77 height 12
drag, startPoint x: 1546, startPoint y: 19, endPoint x: 1512, endPoint y: 19, distance: 34.0
click at [1547, 19] on button "Close gallery" at bounding box center [1548, 19] width 41 height 39
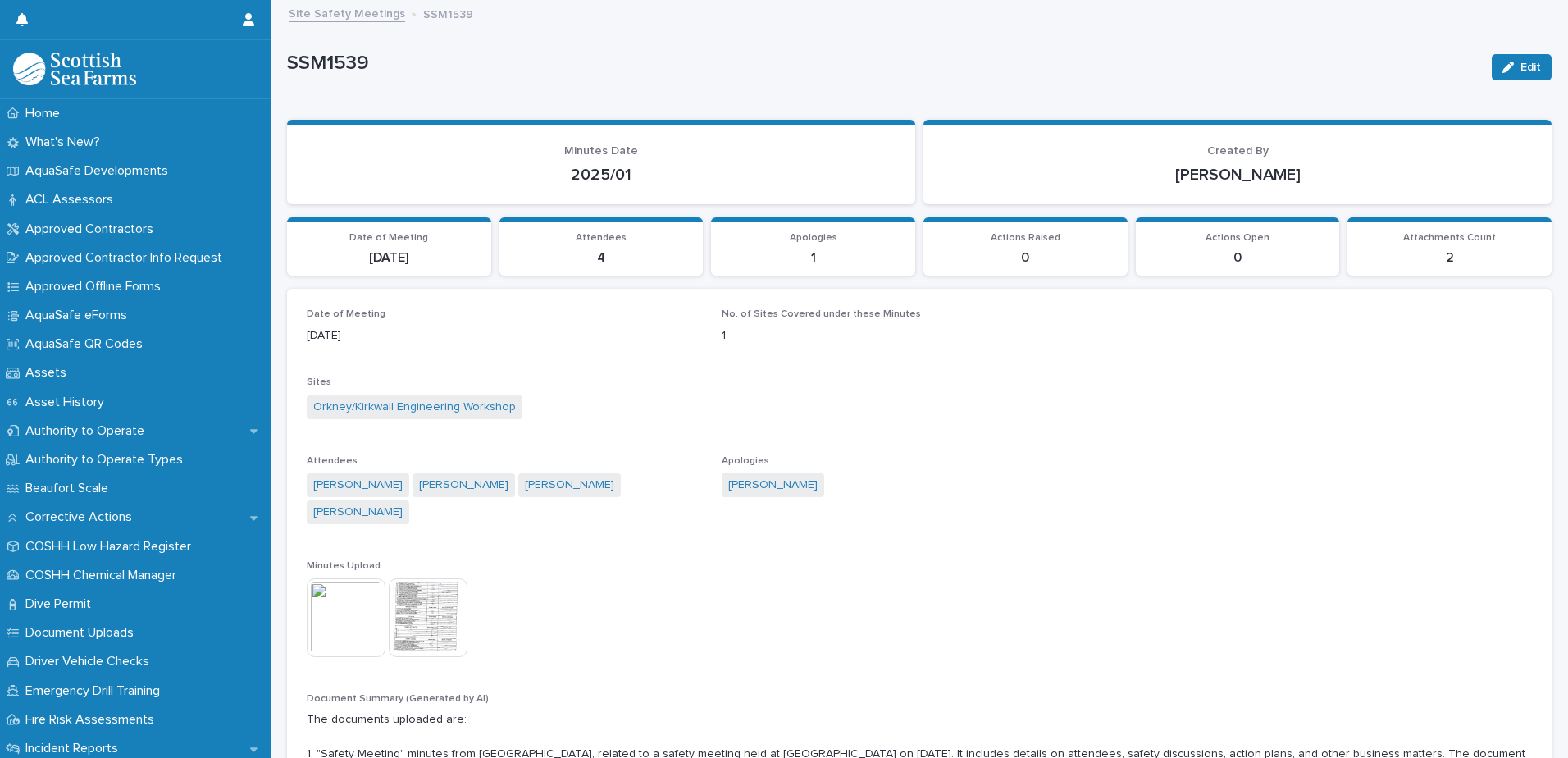
click at [351, 16] on link "Site Safety Meetings" at bounding box center [347, 13] width 116 height 19
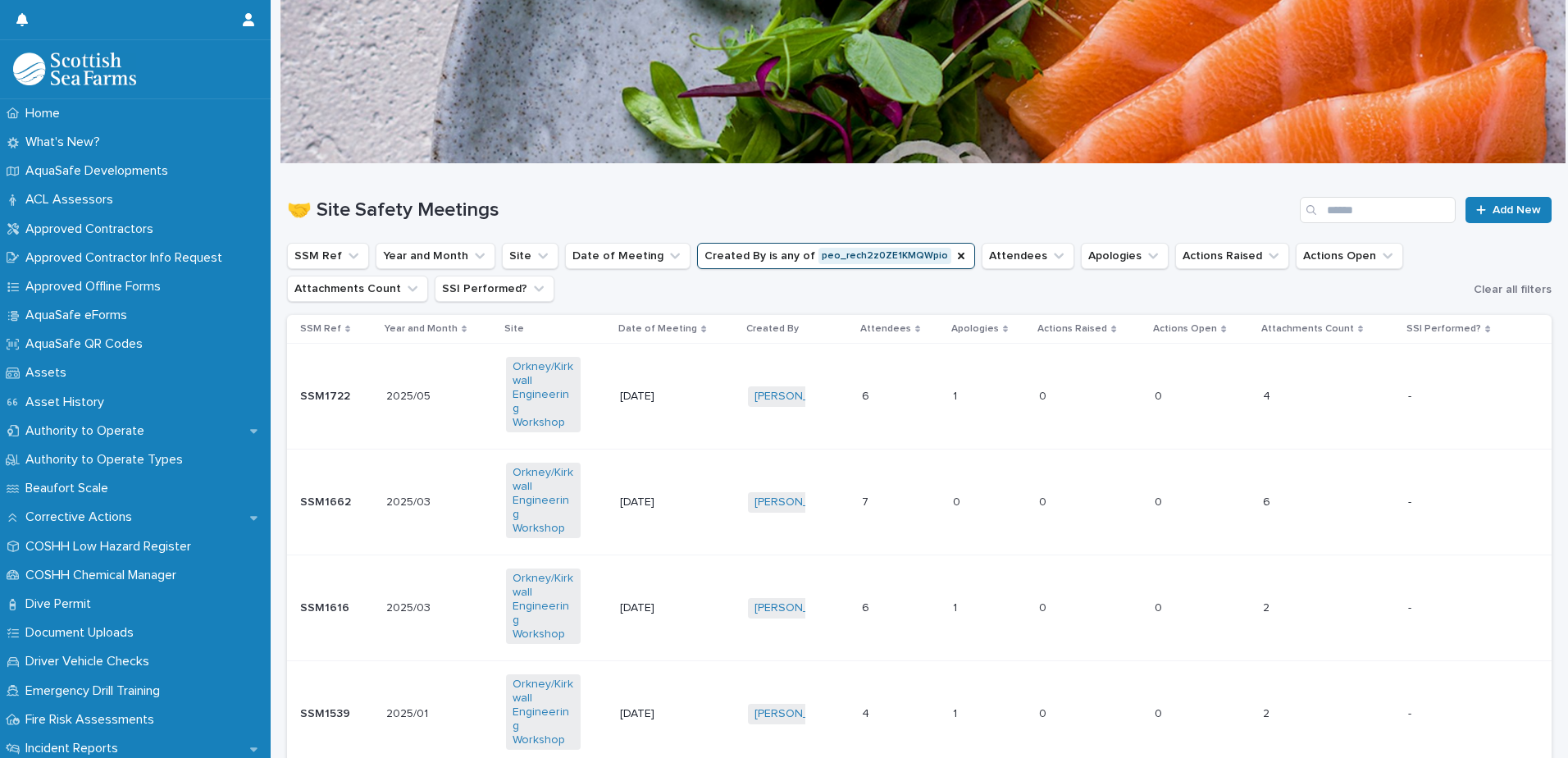
click at [447, 389] on p at bounding box center [424, 396] width 75 height 14
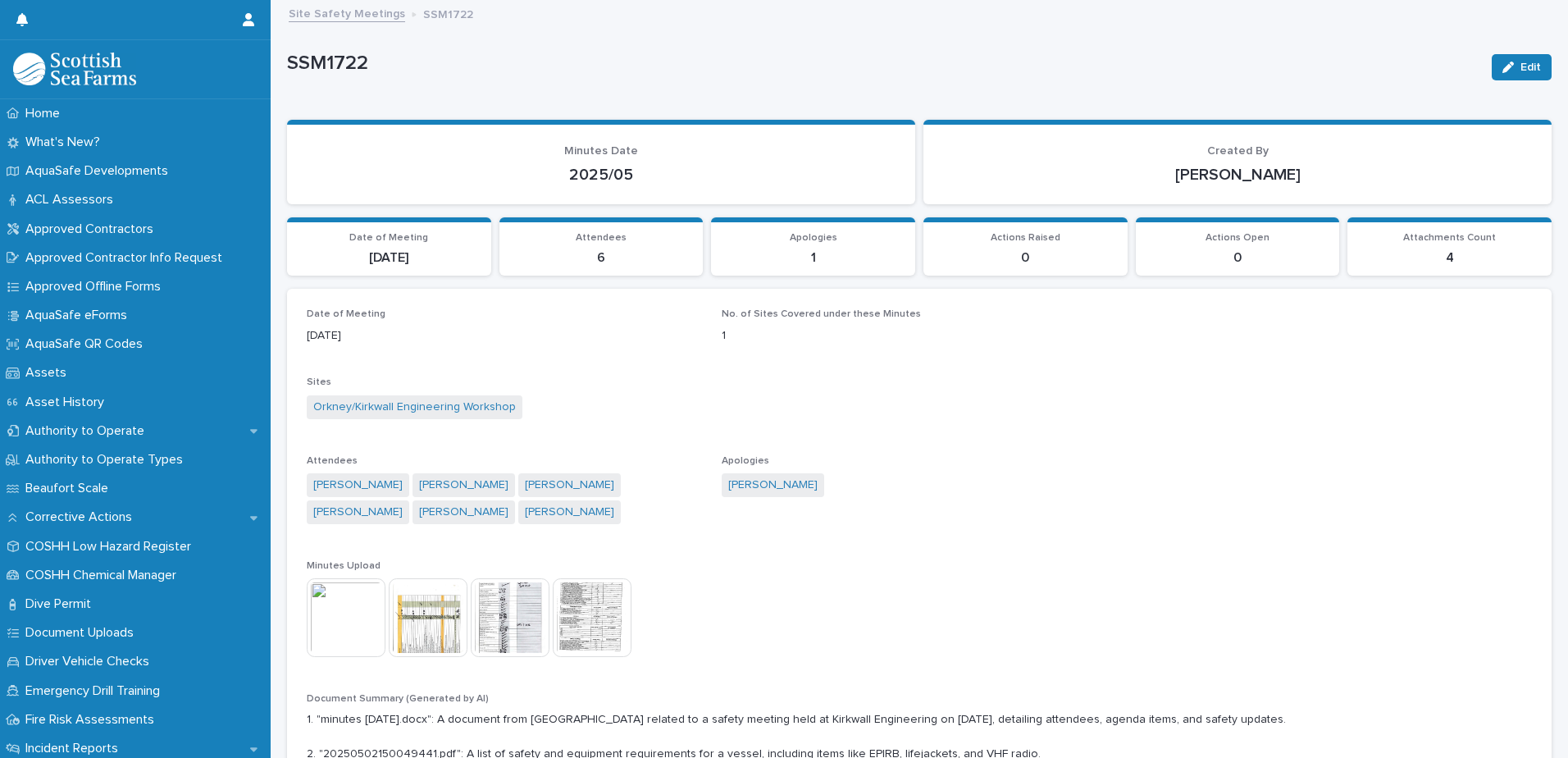
click at [342, 635] on img at bounding box center [345, 617] width 78 height 78
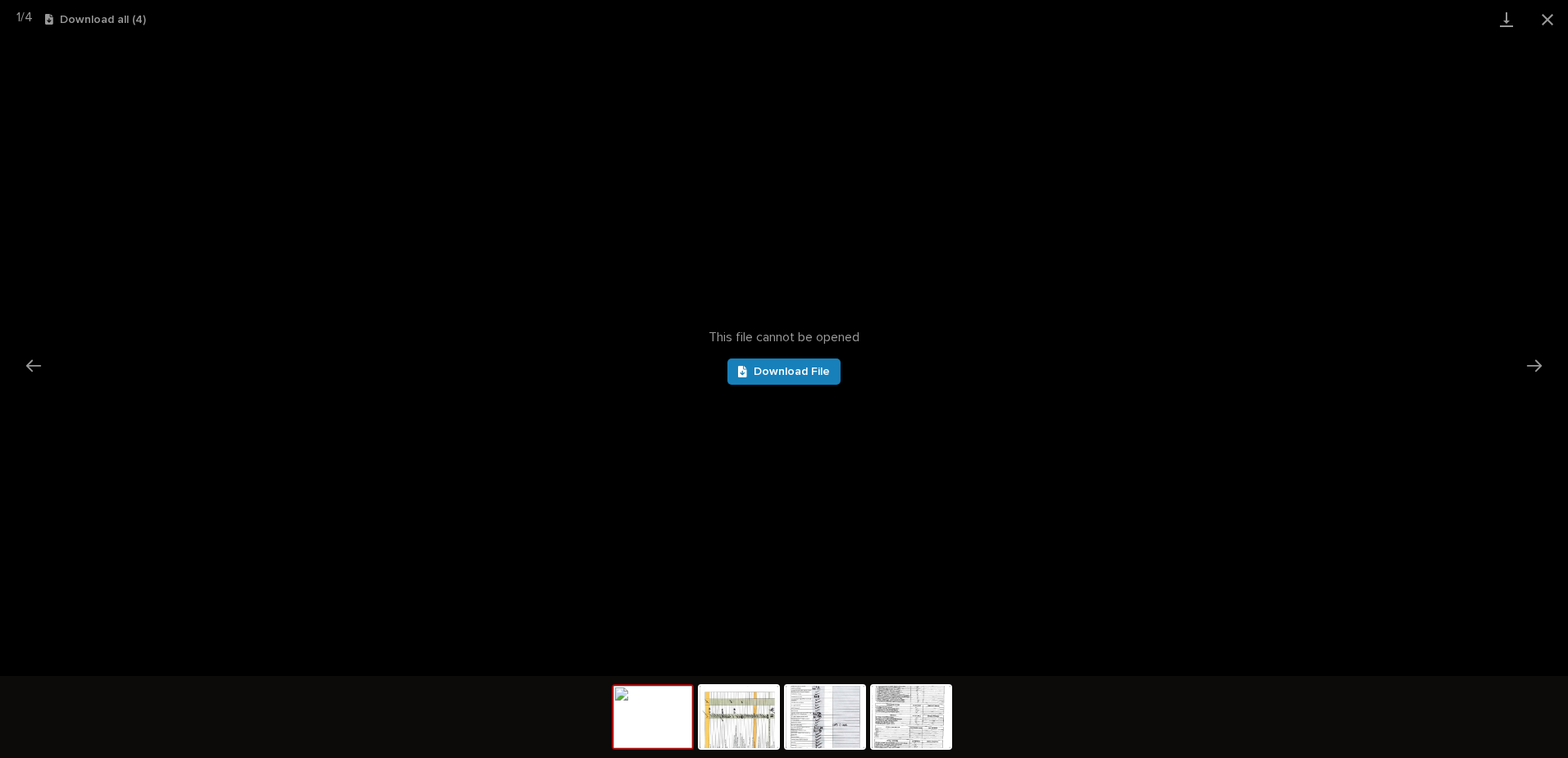
click at [793, 352] on div "This file cannot be opened Download File" at bounding box center [784, 357] width 1568 height 637
click at [790, 365] on link "Download File" at bounding box center [784, 371] width 113 height 26
click at [1548, 29] on button "Close gallery" at bounding box center [1548, 19] width 41 height 39
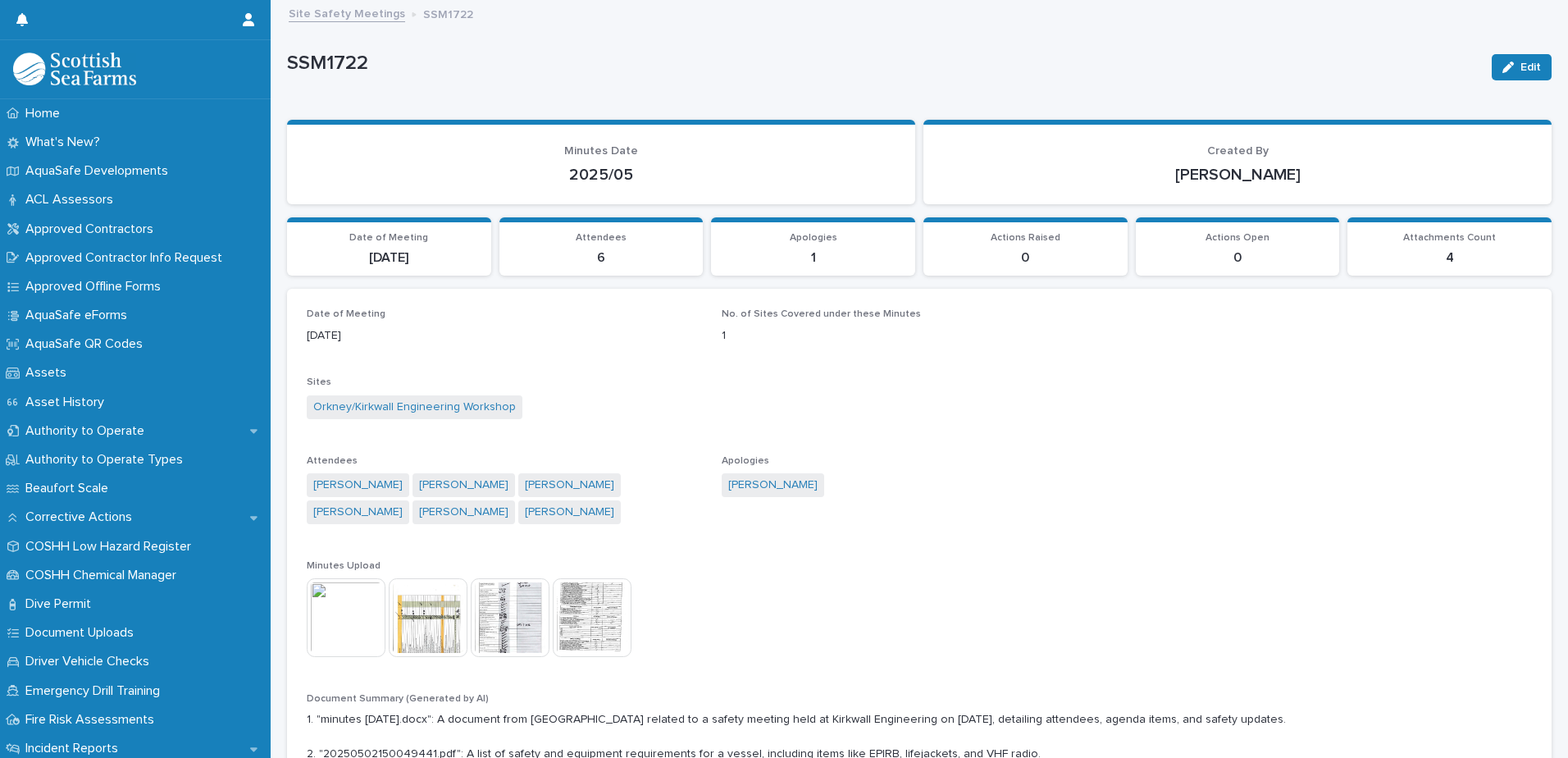
click at [325, 20] on link "Site Safety Meetings" at bounding box center [347, 13] width 116 height 19
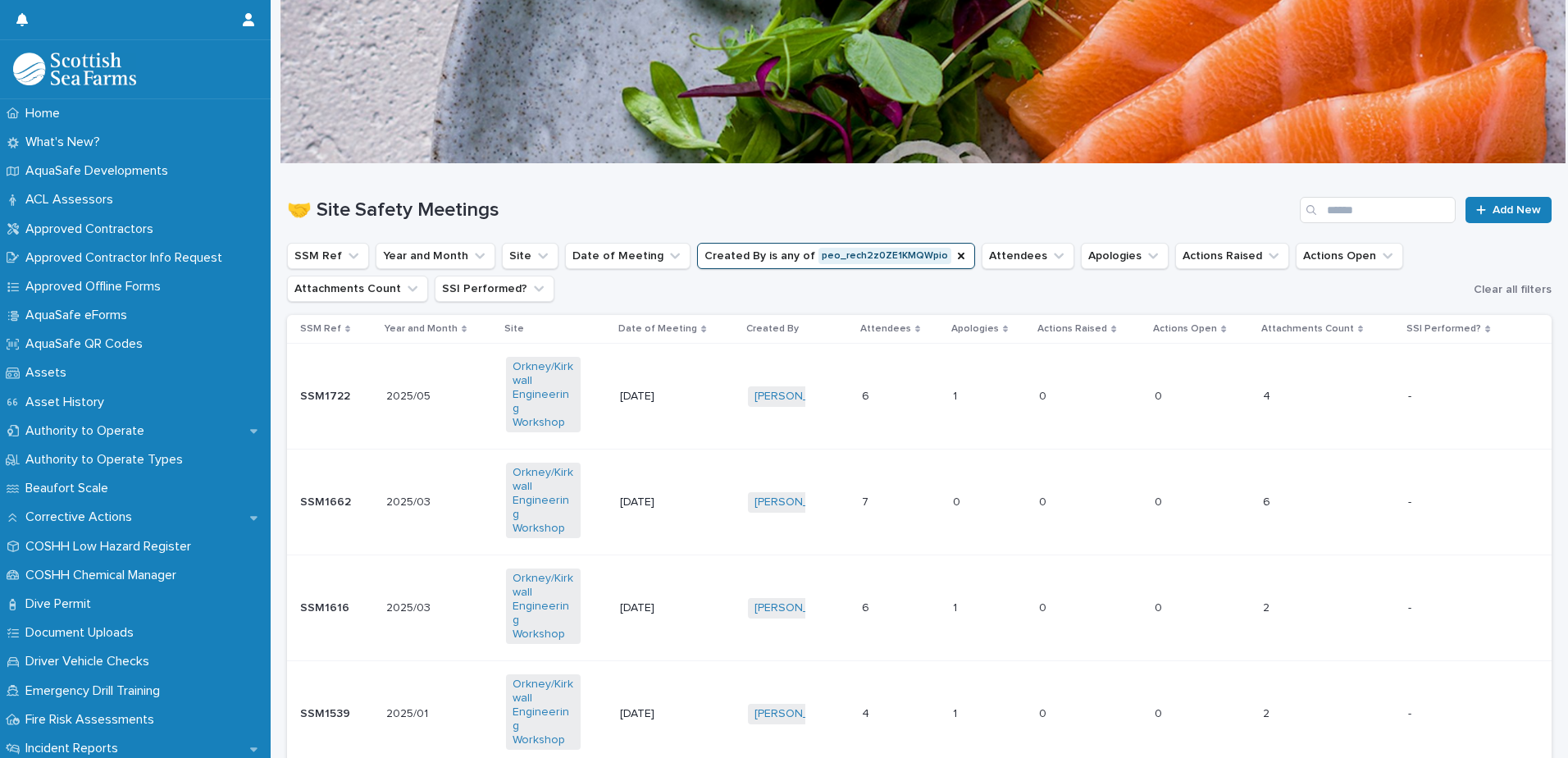
click at [623, 579] on td "[DATE]" at bounding box center [677, 608] width 127 height 106
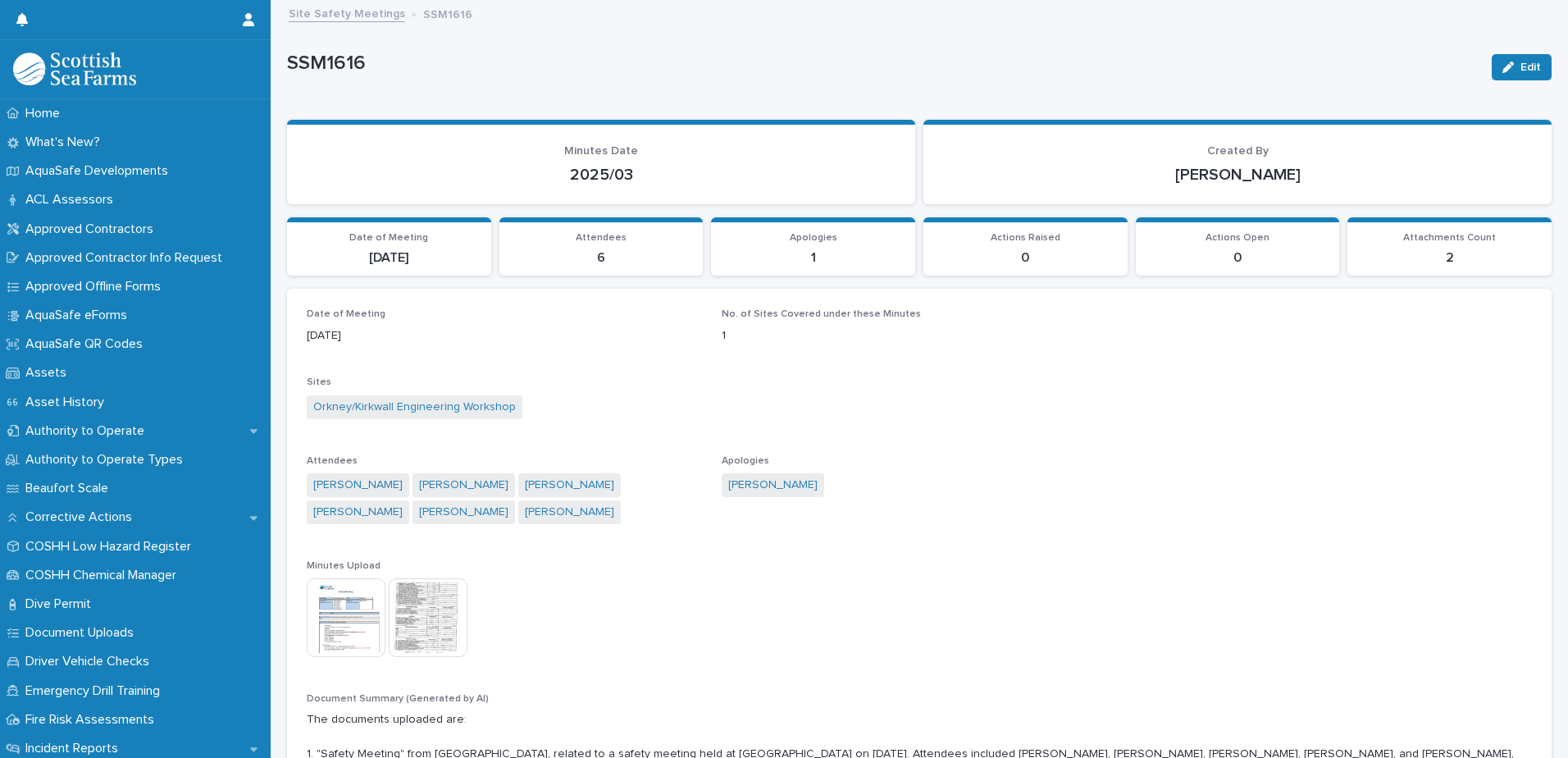
click at [334, 638] on img at bounding box center [345, 617] width 78 height 78
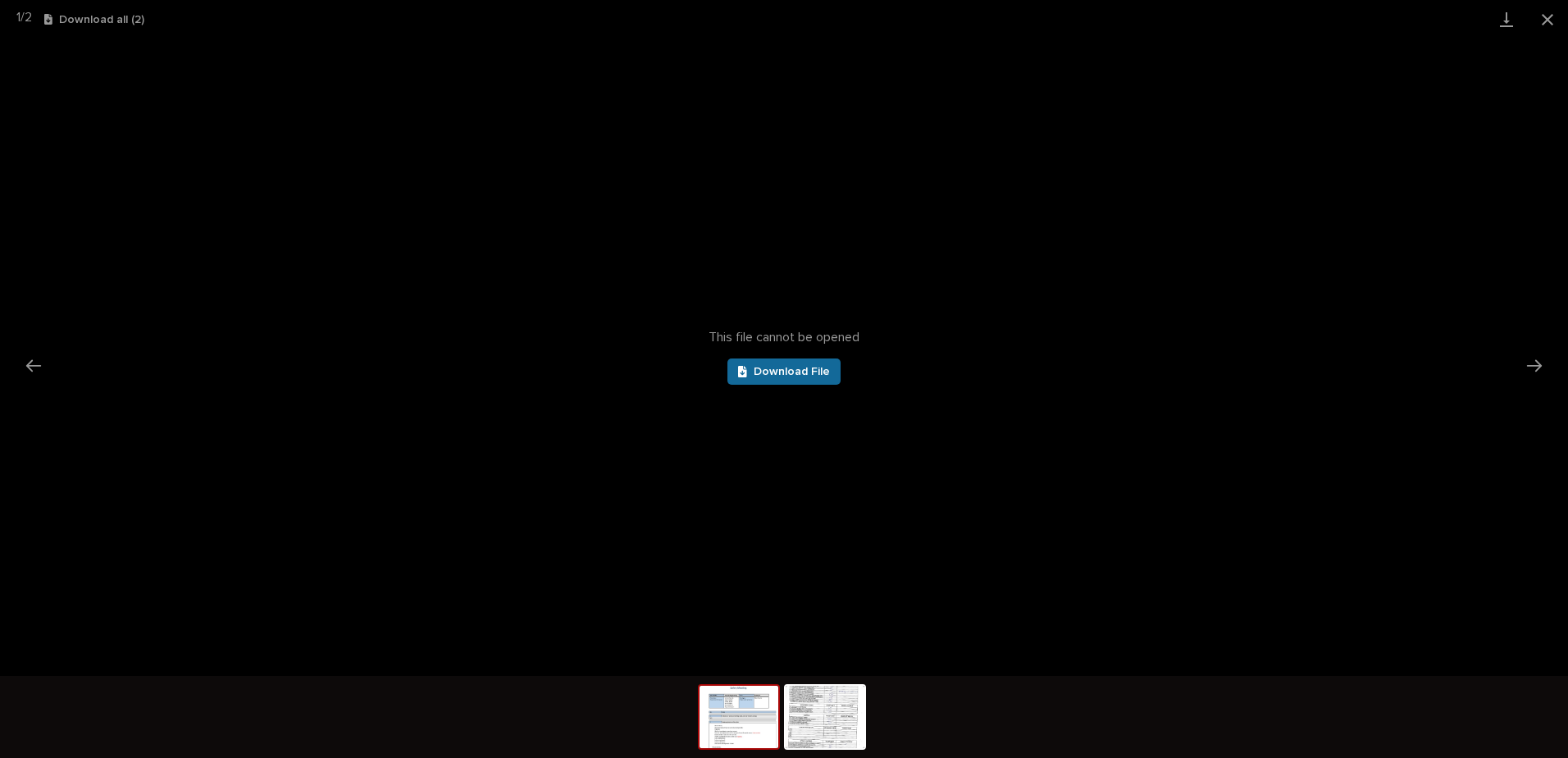
click at [765, 375] on span "Download File" at bounding box center [792, 371] width 77 height 12
click at [1564, 16] on button "Close gallery" at bounding box center [1548, 19] width 41 height 39
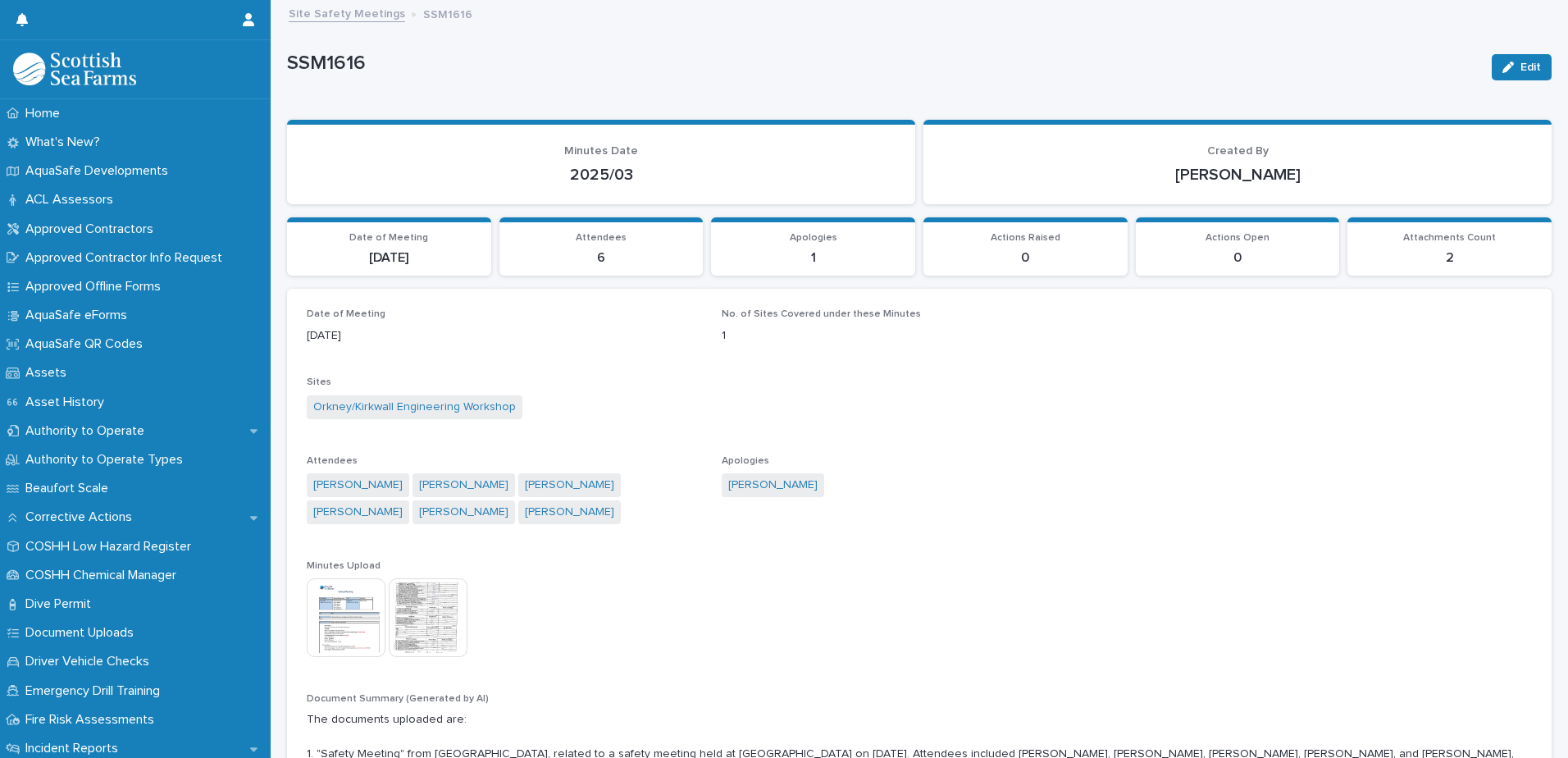
click at [318, 11] on link "Site Safety Meetings" at bounding box center [347, 13] width 116 height 19
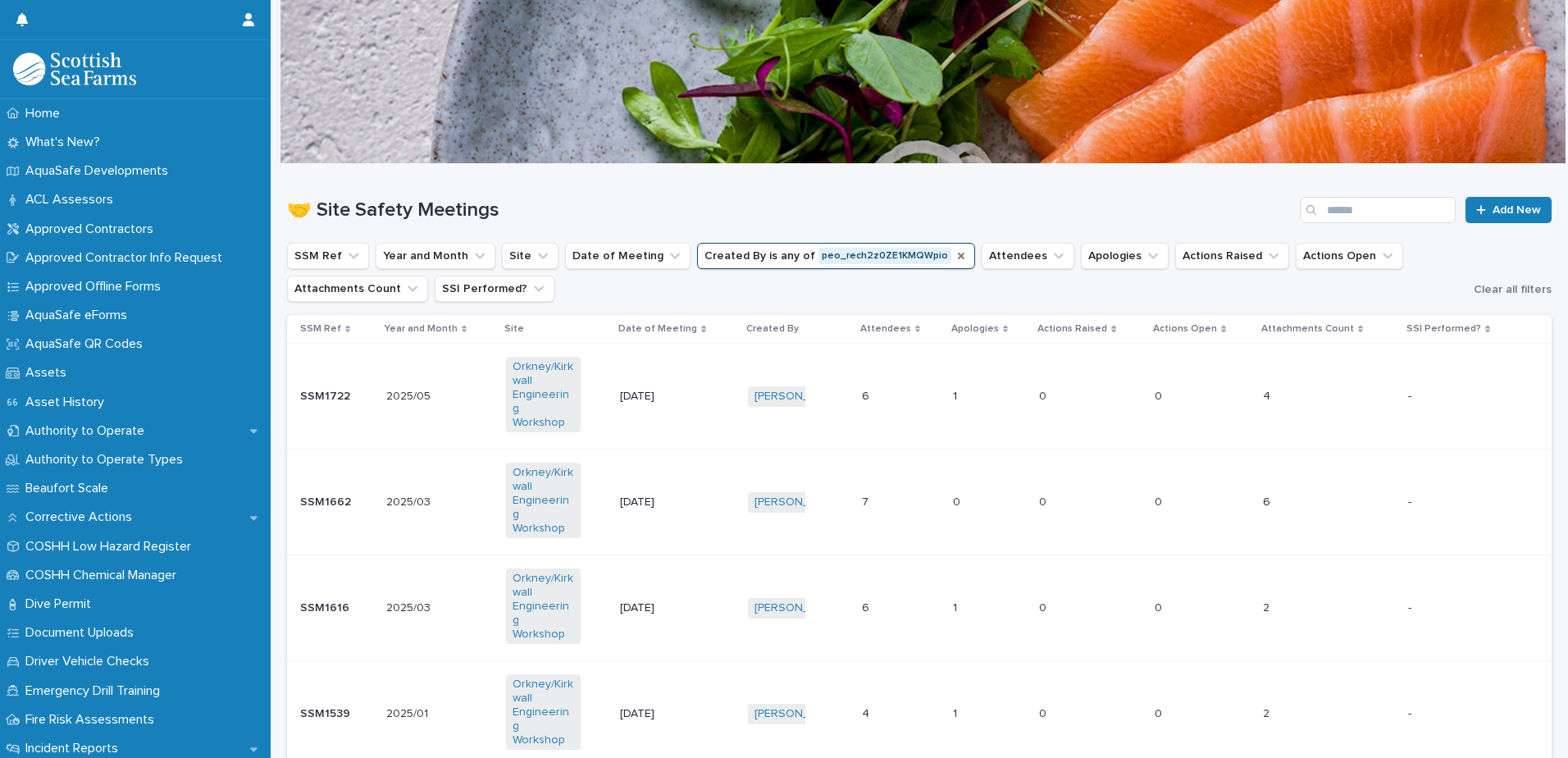
click at [958, 255] on icon "Created By" at bounding box center [961, 256] width 7 height 7
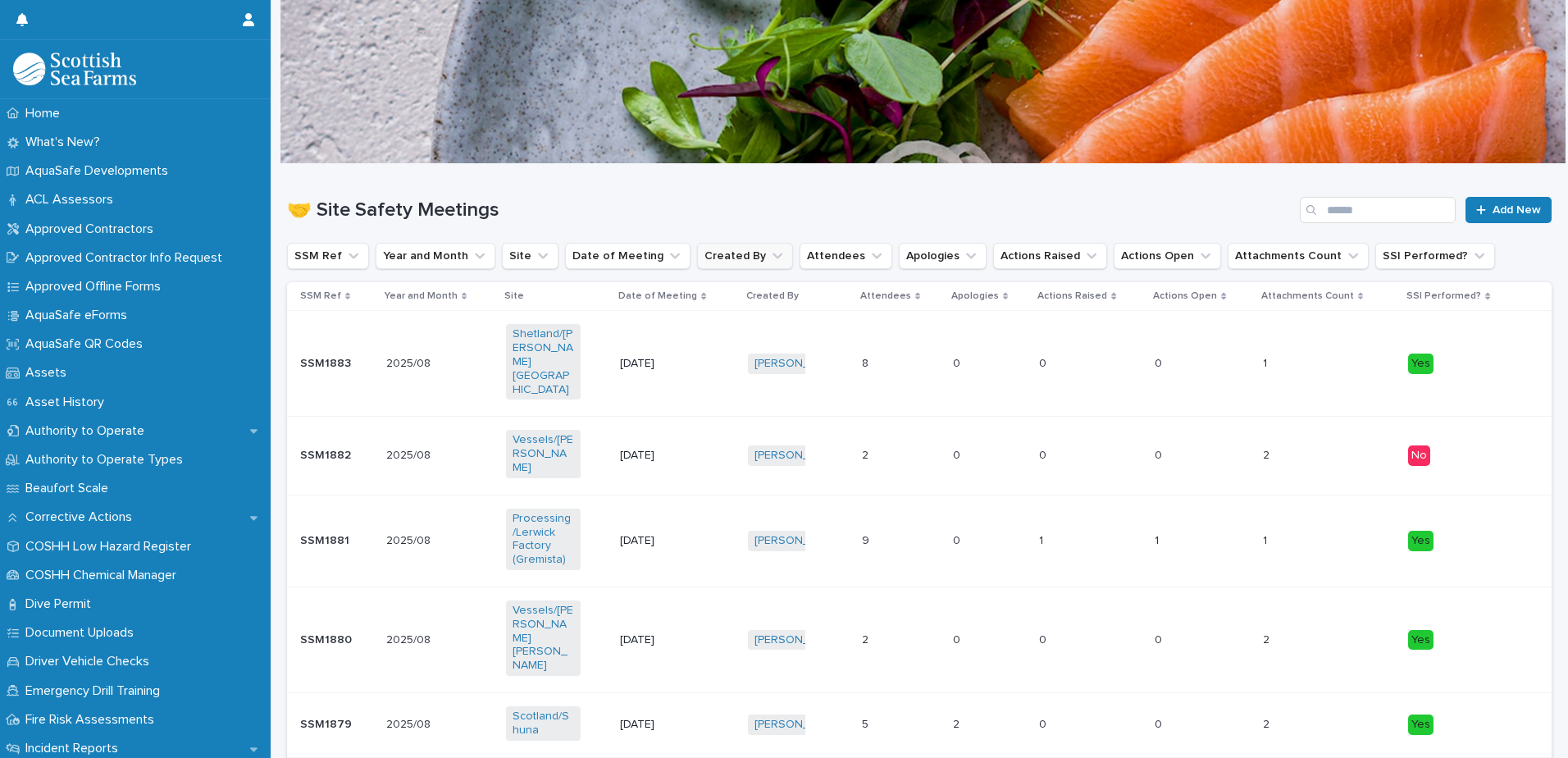
click at [769, 254] on icon "Created By" at bounding box center [777, 255] width 16 height 16
type input "*****"
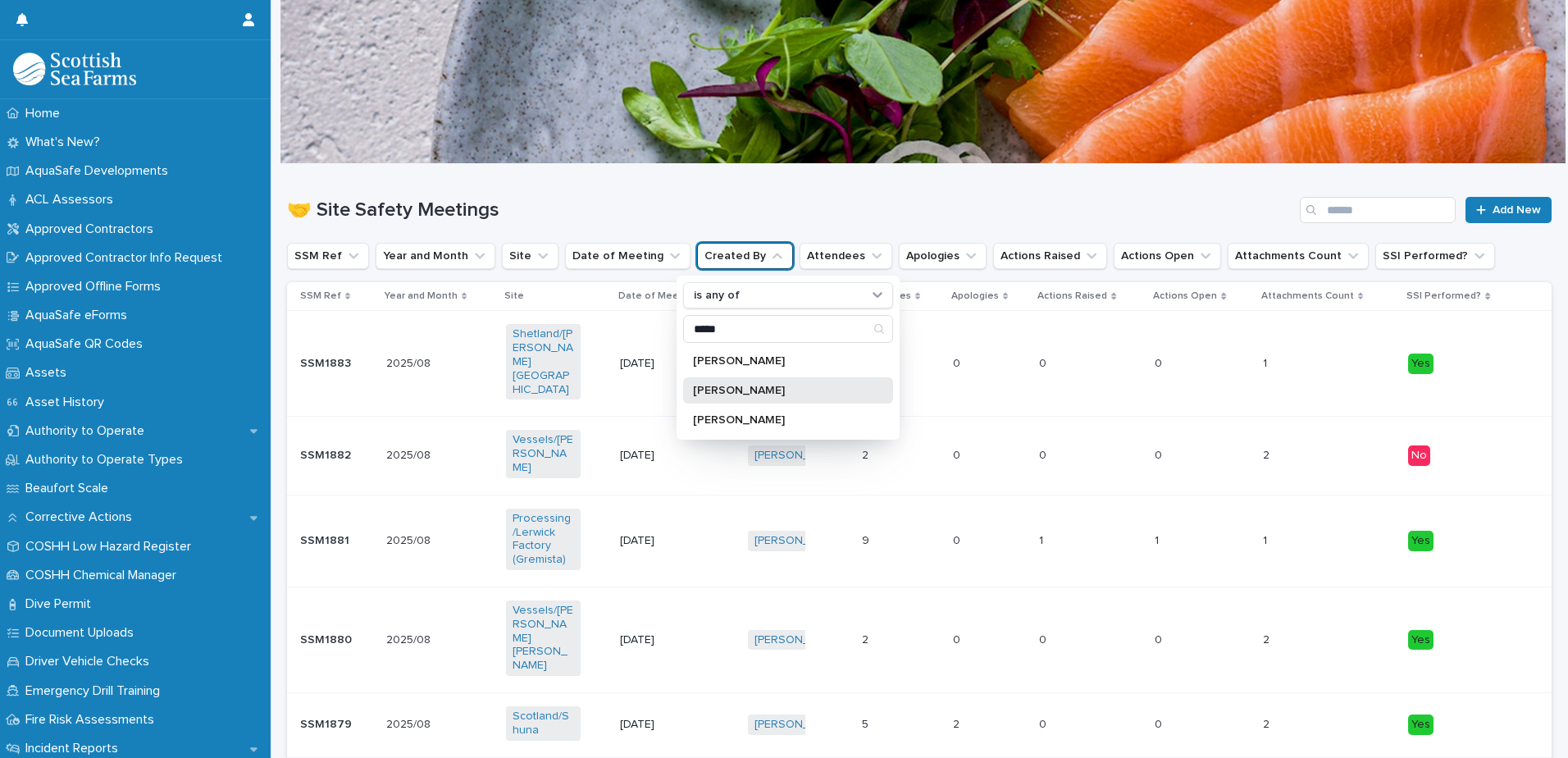
click at [746, 393] on p "[PERSON_NAME]" at bounding box center [780, 391] width 174 height 12
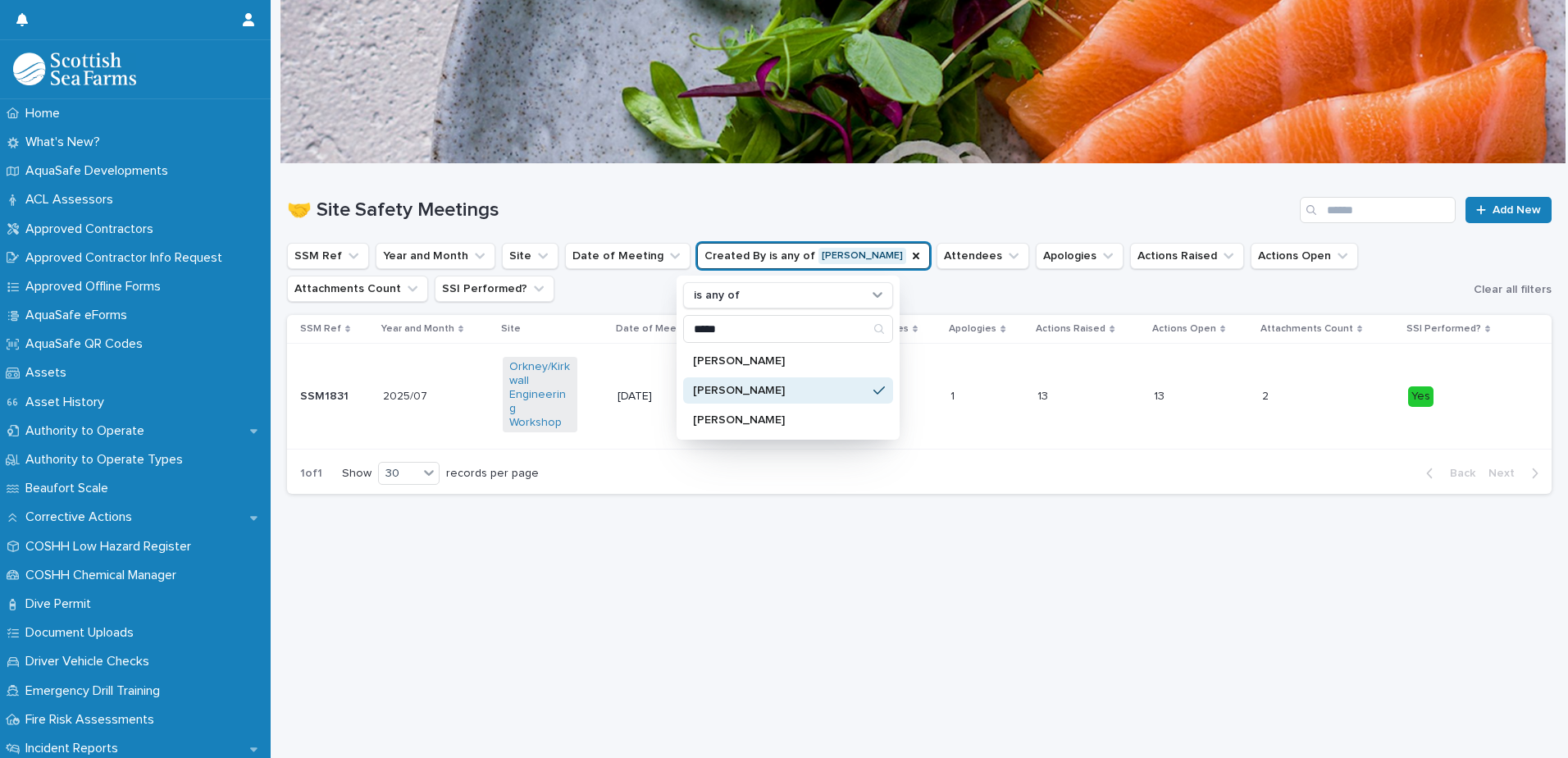
click at [649, 309] on div "🤝 Site Safety Meetings Add New SSM Ref Year and Month Site Date of Meeting Crea…" at bounding box center [919, 335] width 1265 height 343
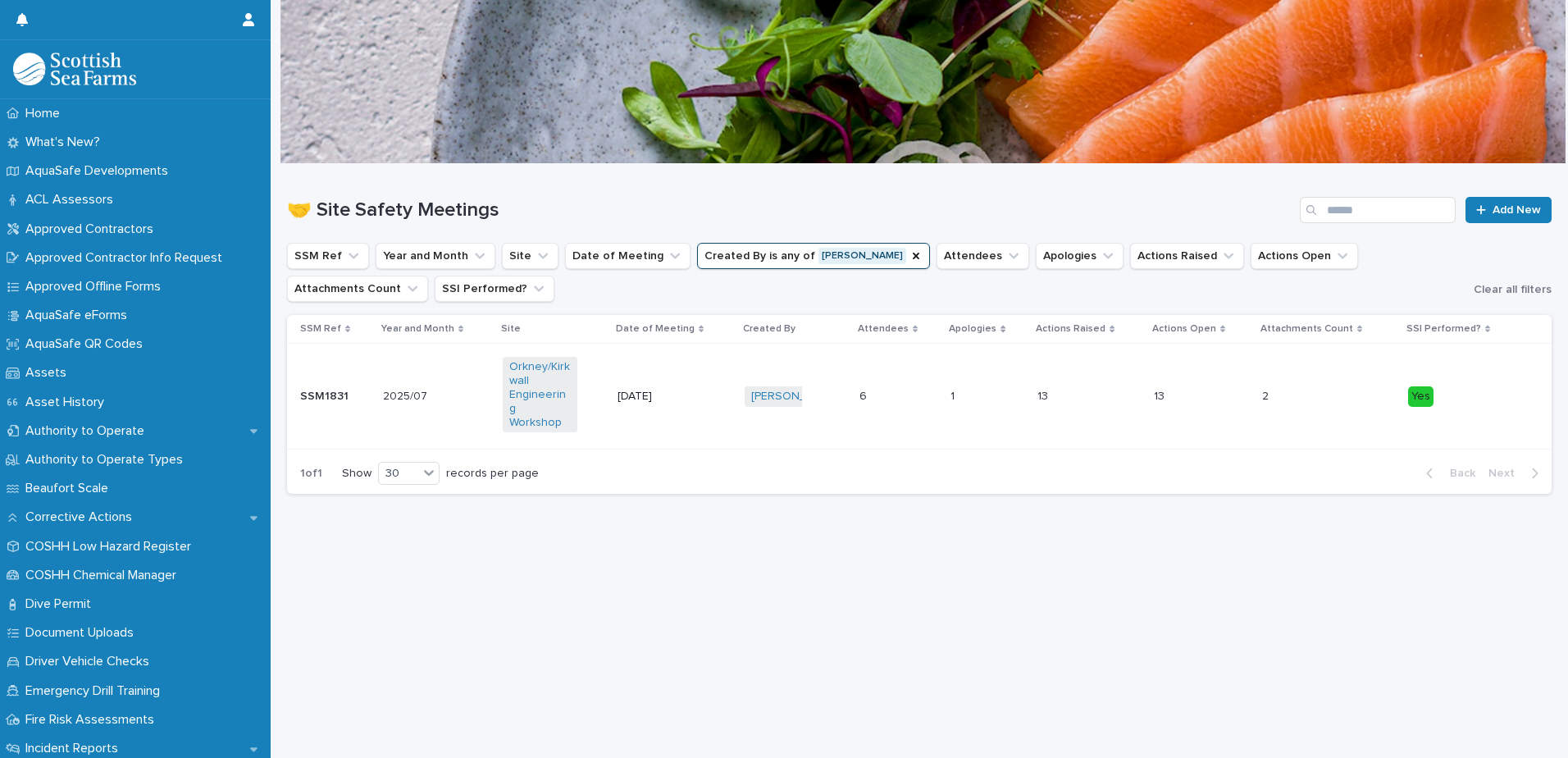
click at [370, 364] on td "SSM1831 SSM1831" at bounding box center [332, 397] width 89 height 106
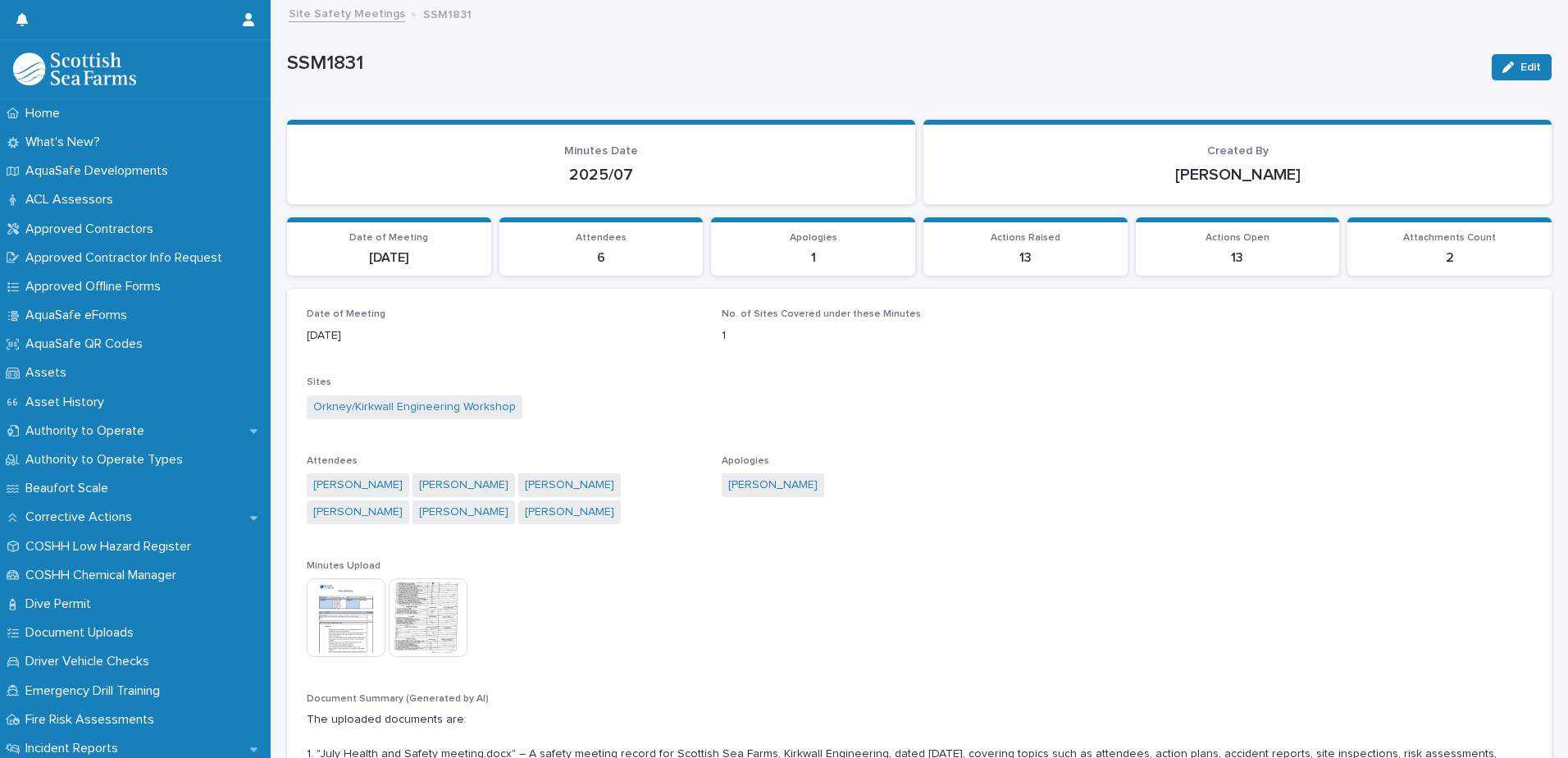
scroll to position [328, 0]
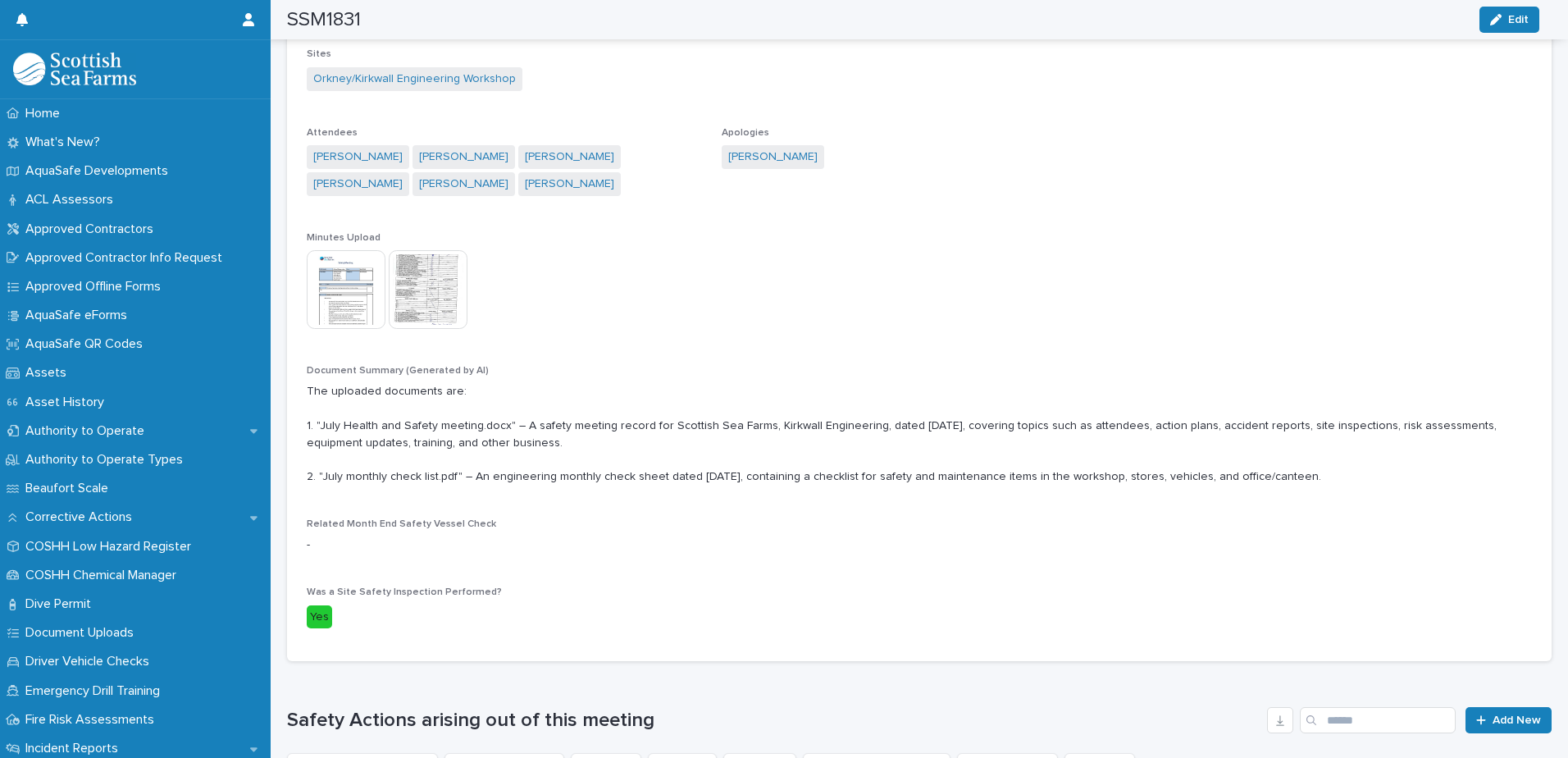
click at [349, 271] on img at bounding box center [345, 289] width 78 height 78
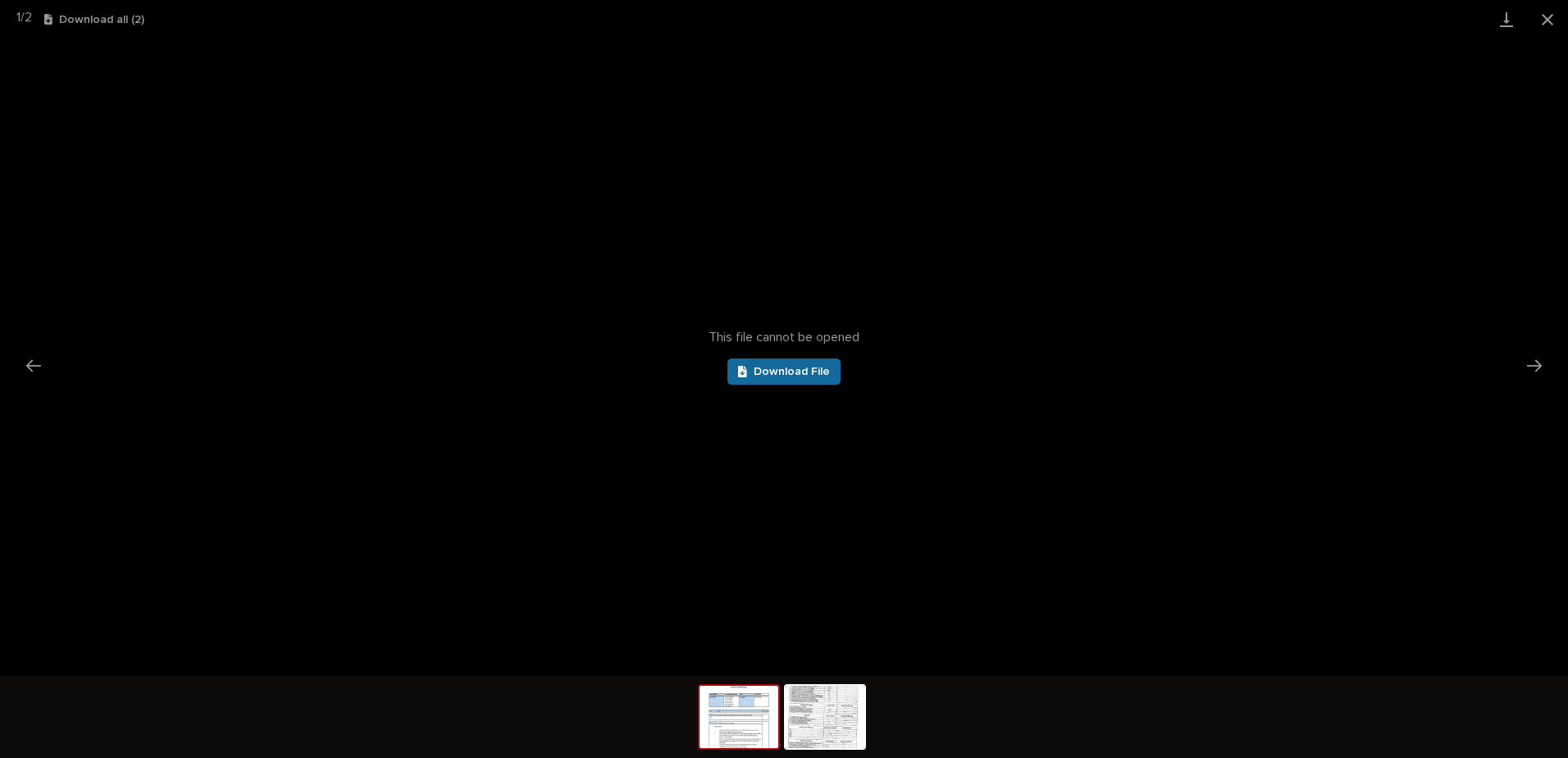
scroll to position [0, 0]
click at [823, 371] on span "Download File" at bounding box center [792, 371] width 77 height 12
